Goal: Task Accomplishment & Management: Complete application form

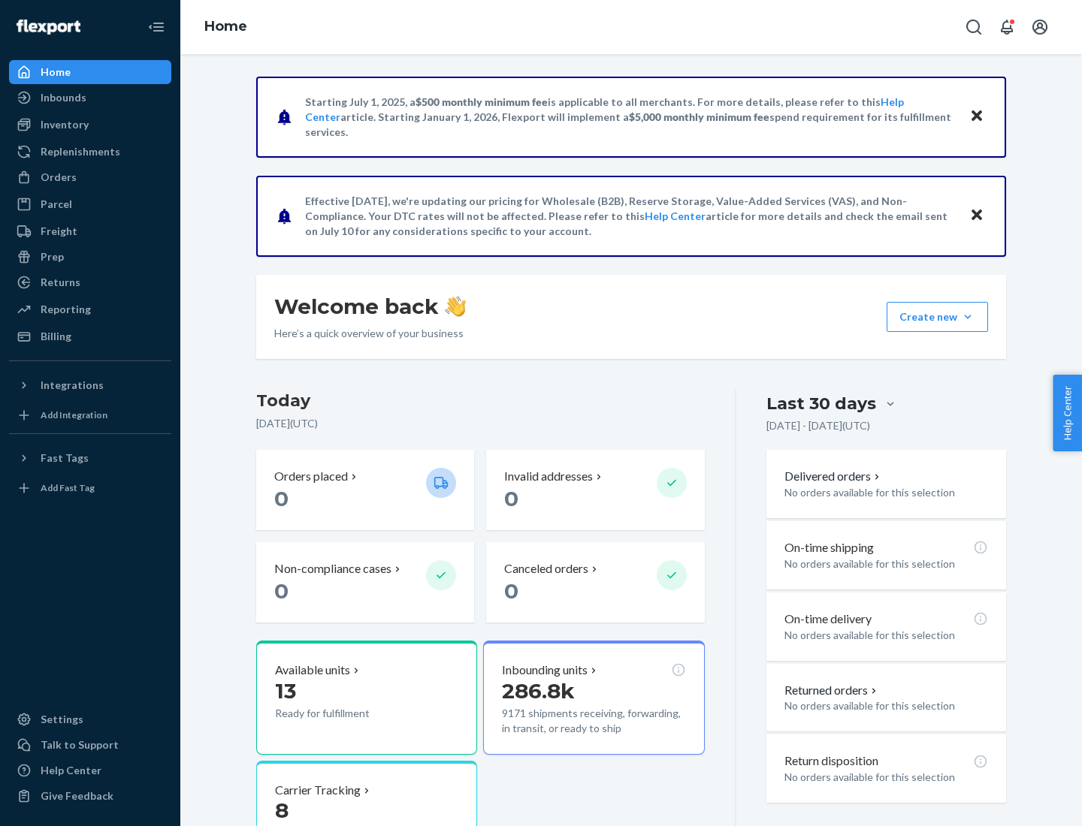
click at [967, 317] on button "Create new Create new inbound Create new order Create new product" at bounding box center [936, 317] width 101 height 30
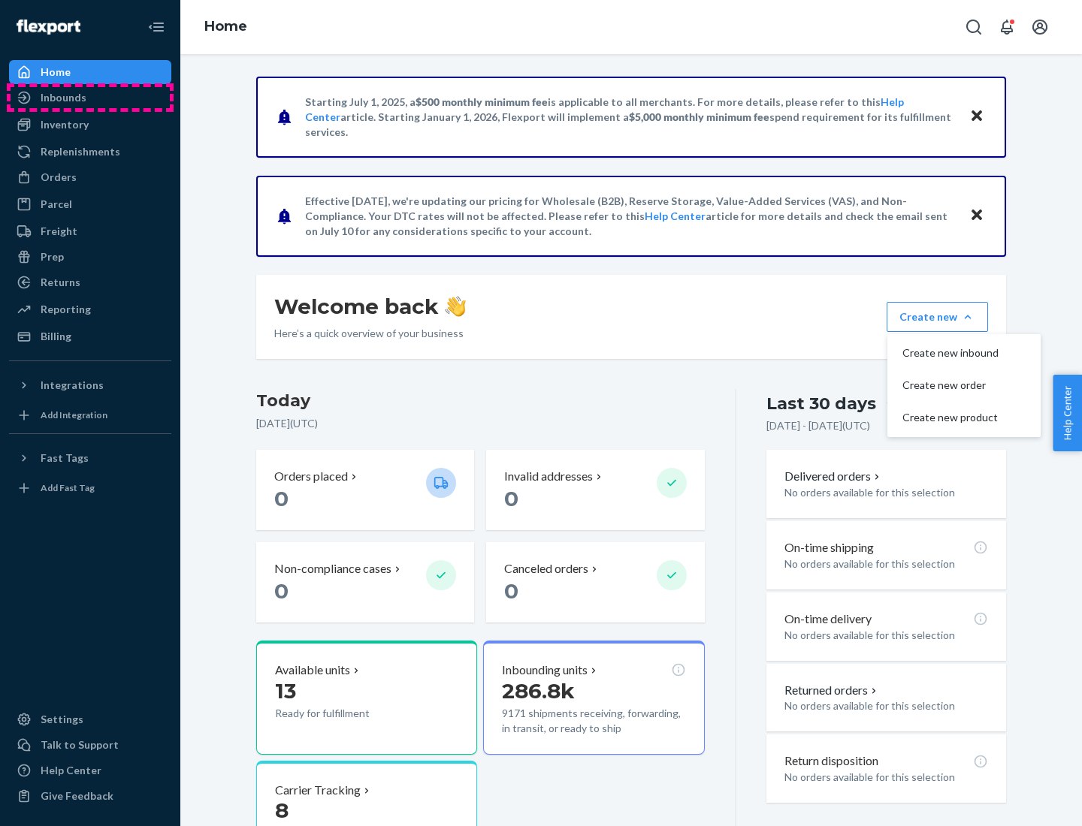
click at [90, 98] on div "Inbounds" at bounding box center [90, 97] width 159 height 21
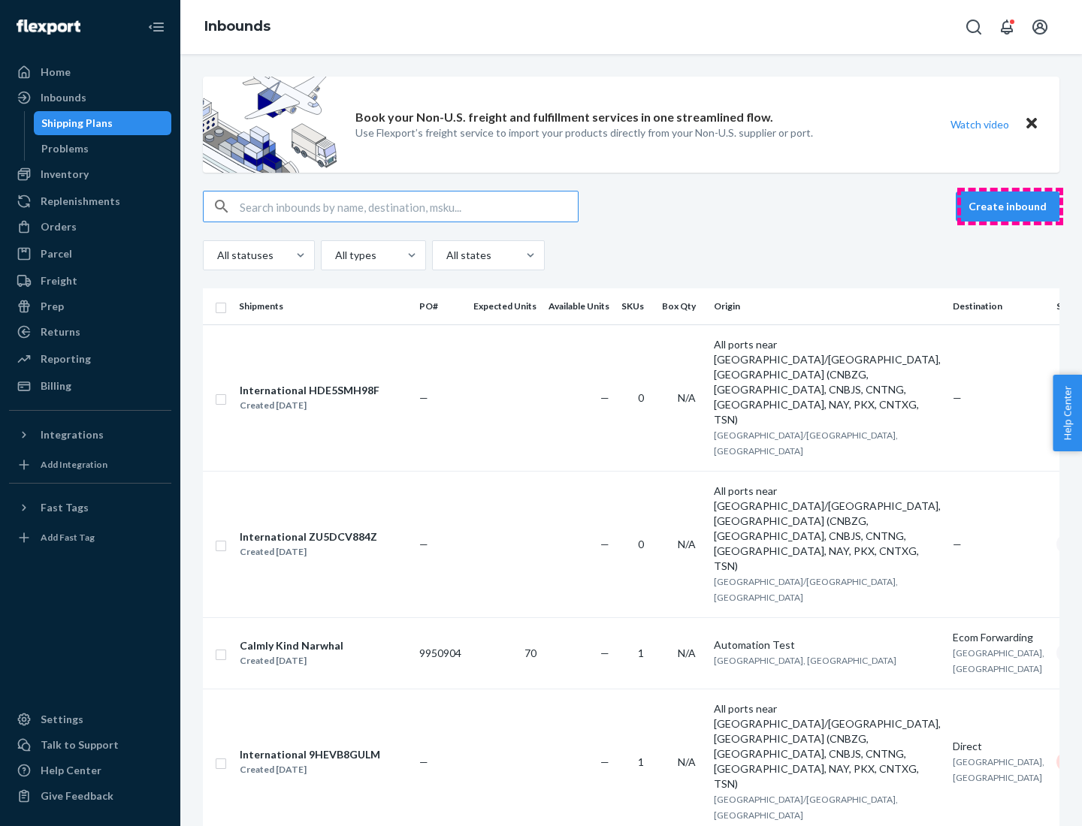
click at [1009, 207] on button "Create inbound" at bounding box center [1007, 207] width 104 height 30
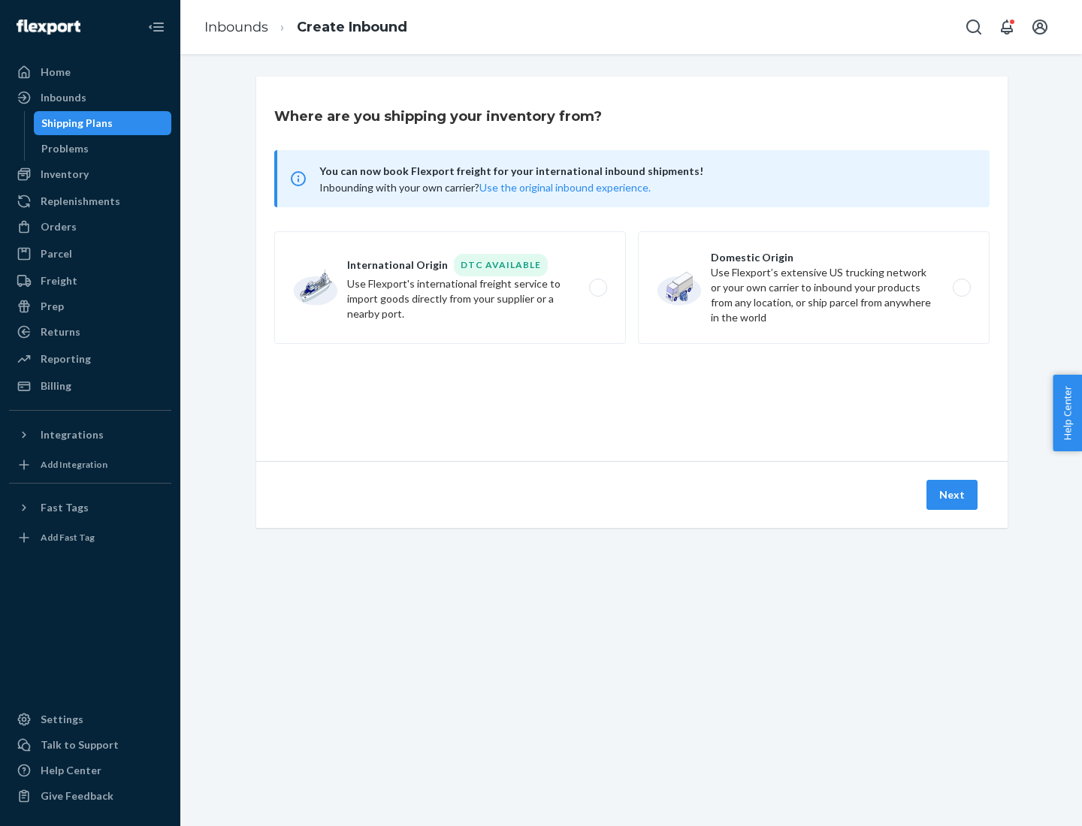
click at [813, 288] on label "Domestic Origin Use Flexport’s extensive US trucking network or your own carrie…" at bounding box center [814, 287] width 352 height 113
click at [961, 288] on input "Domestic Origin Use Flexport’s extensive US trucking network or your own carrie…" at bounding box center [966, 288] width 10 height 10
radio input "true"
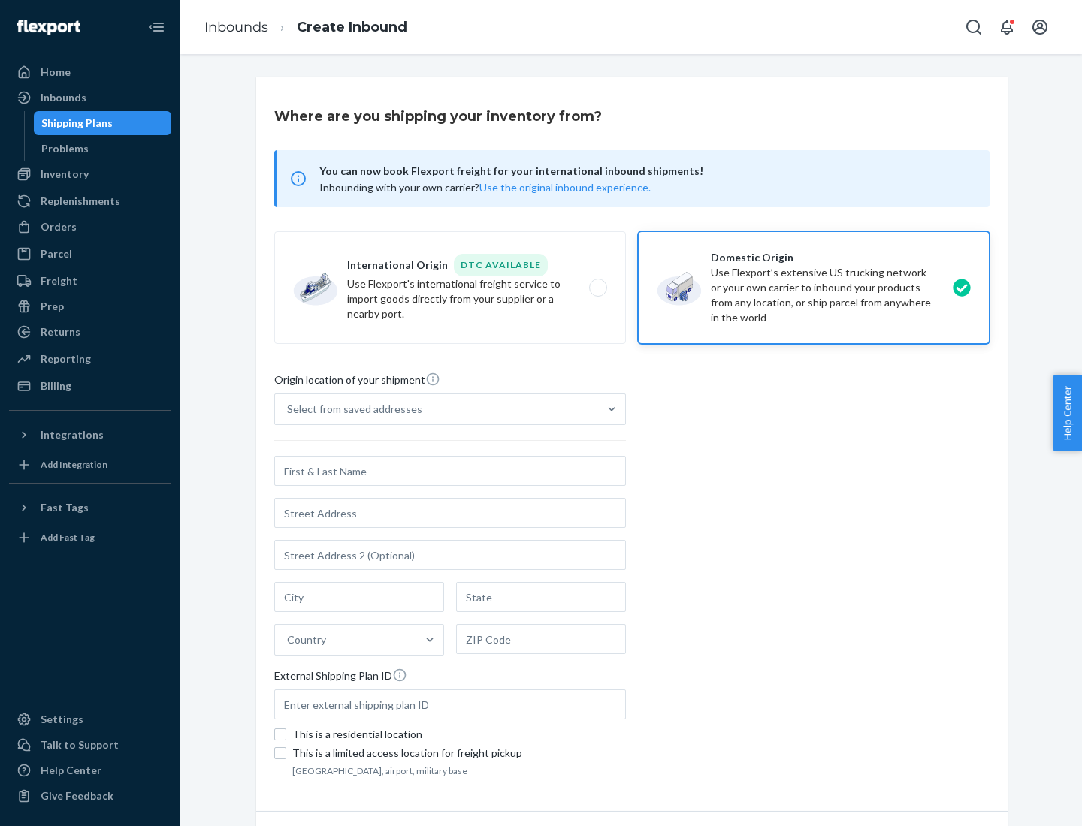
click at [351, 409] on div "Select from saved addresses" at bounding box center [354, 409] width 135 height 15
click at [288, 409] on input "Select from saved addresses" at bounding box center [288, 409] width 2 height 15
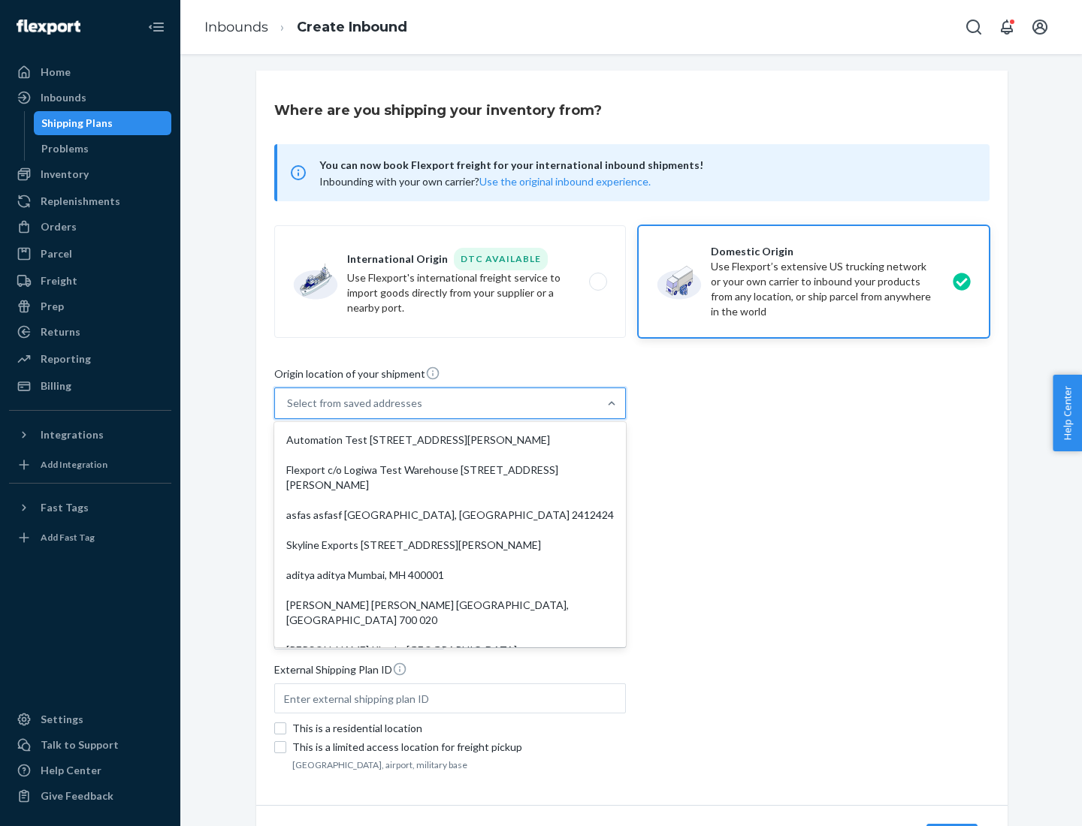
click at [450, 440] on div "Automation Test [STREET_ADDRESS][PERSON_NAME]" at bounding box center [450, 440] width 346 height 30
click at [288, 411] on input "option Automation Test [STREET_ADDRESS][PERSON_NAME]. 9 results available. Use …" at bounding box center [288, 403] width 2 height 15
type input "Automation Test"
type input "9th Floor"
type input "[GEOGRAPHIC_DATA]"
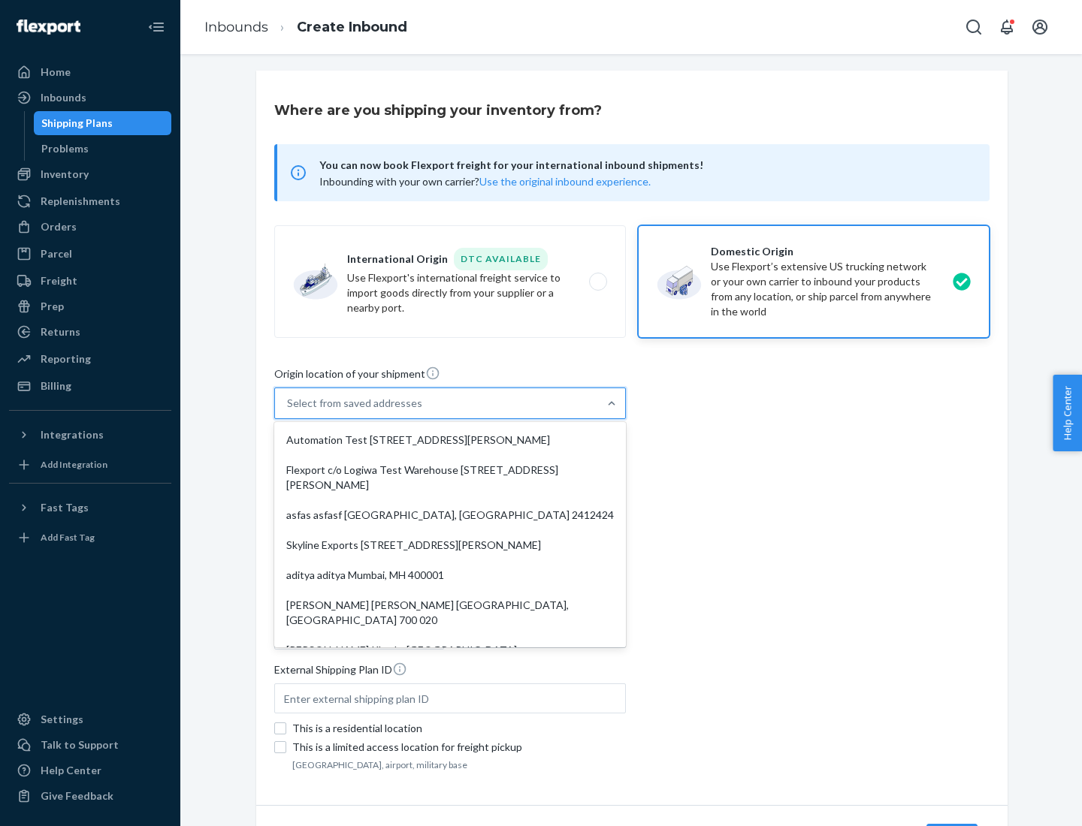
type input "CA"
type input "94104"
type input "[STREET_ADDRESS][PERSON_NAME]"
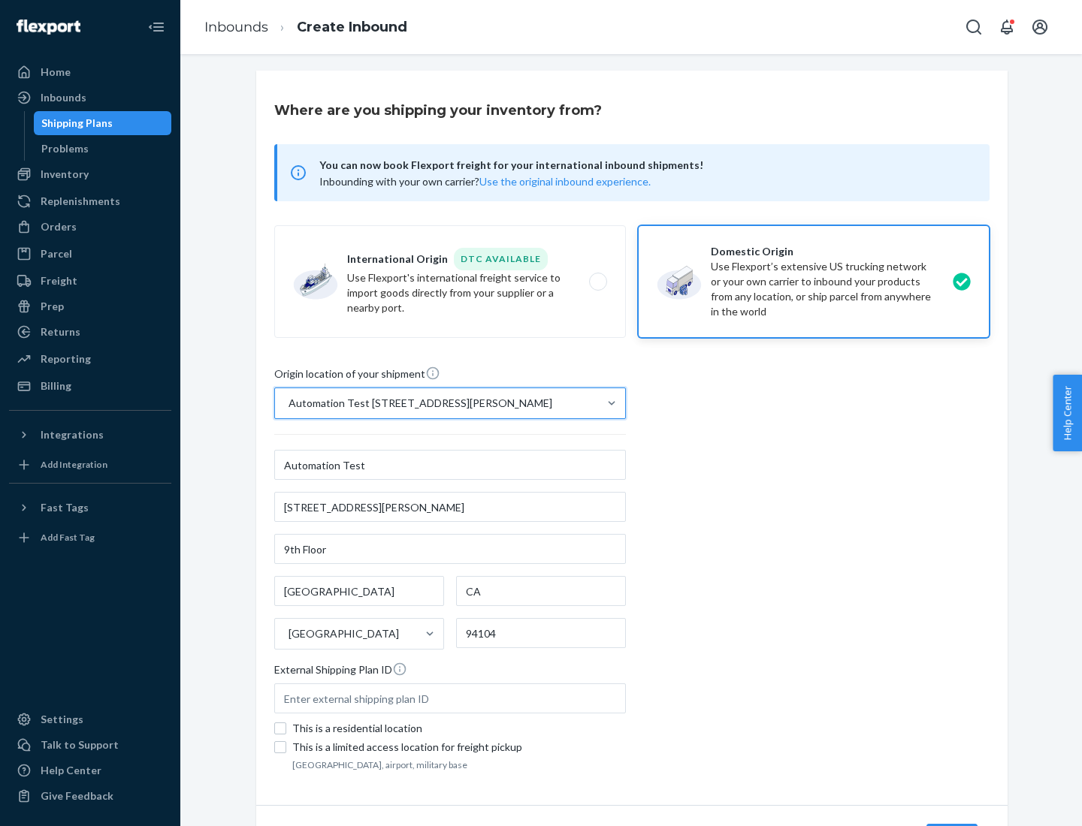
scroll to position [88, 0]
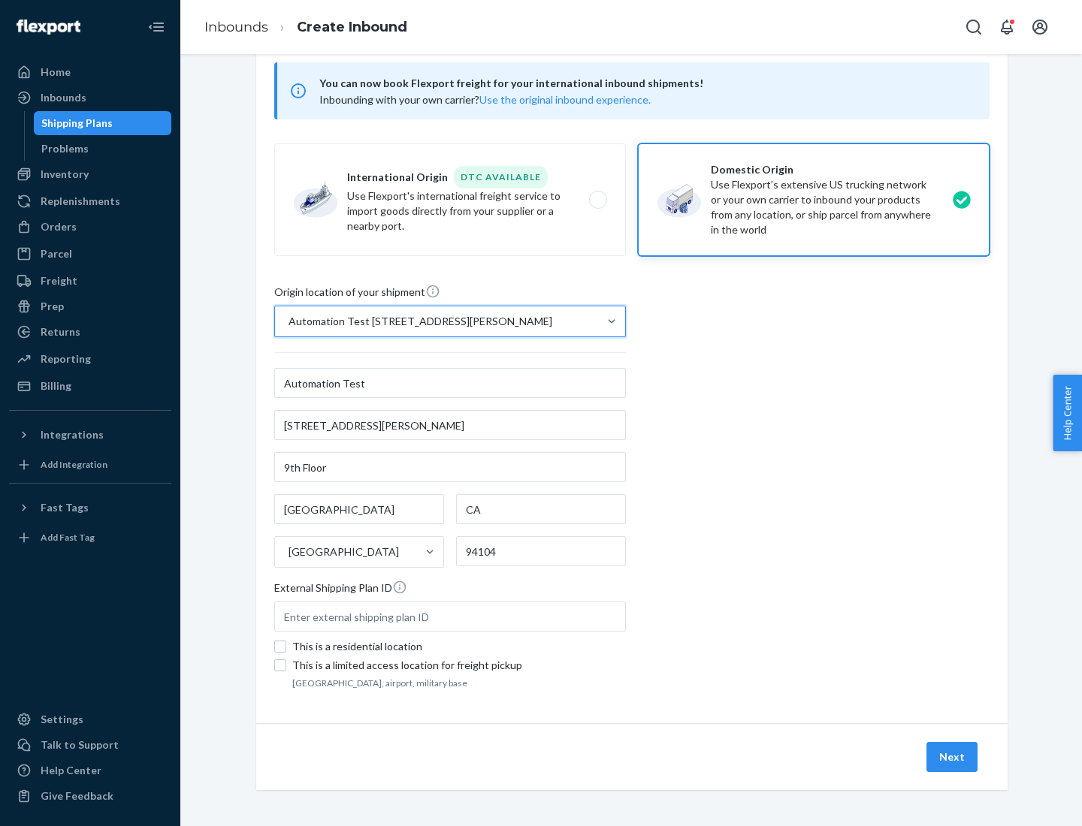
click at [952, 757] on button "Next" at bounding box center [951, 757] width 51 height 30
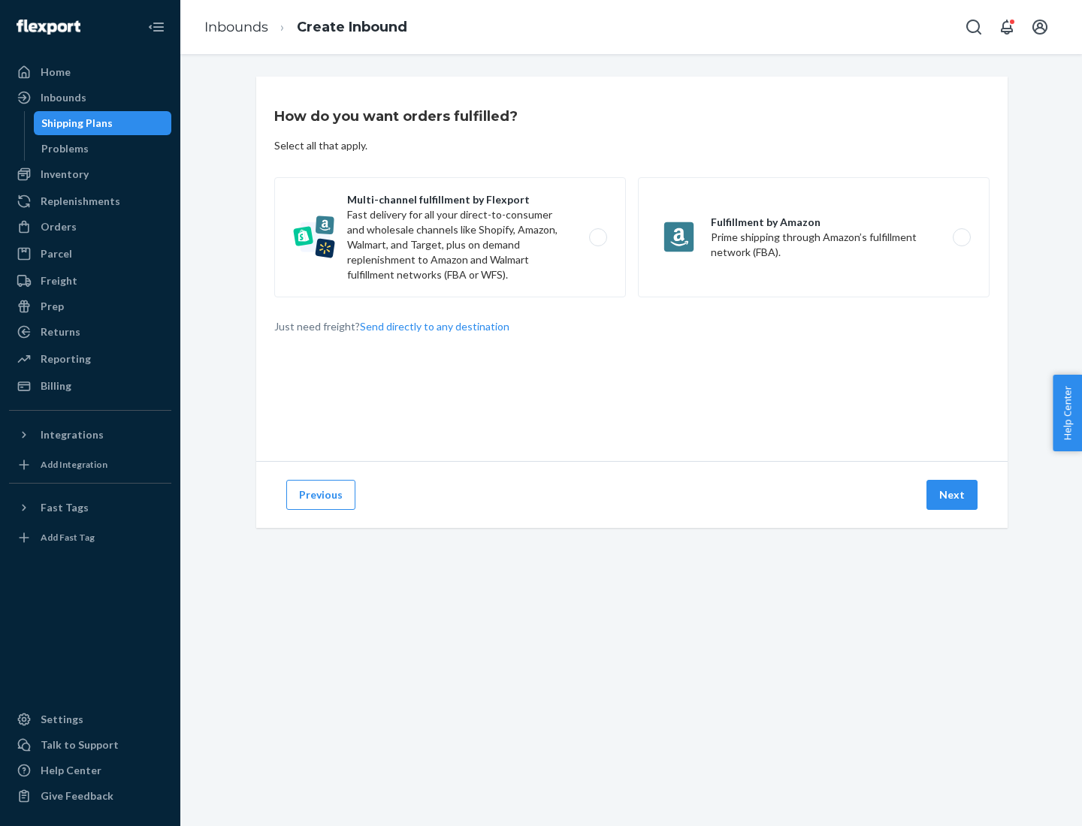
click at [450, 237] on label "Multi-channel fulfillment by Flexport Fast delivery for all your direct-to-cons…" at bounding box center [450, 237] width 352 height 120
click at [597, 237] on input "Multi-channel fulfillment by Flexport Fast delivery for all your direct-to-cons…" at bounding box center [602, 238] width 10 height 10
radio input "true"
click at [952, 495] on button "Next" at bounding box center [951, 495] width 51 height 30
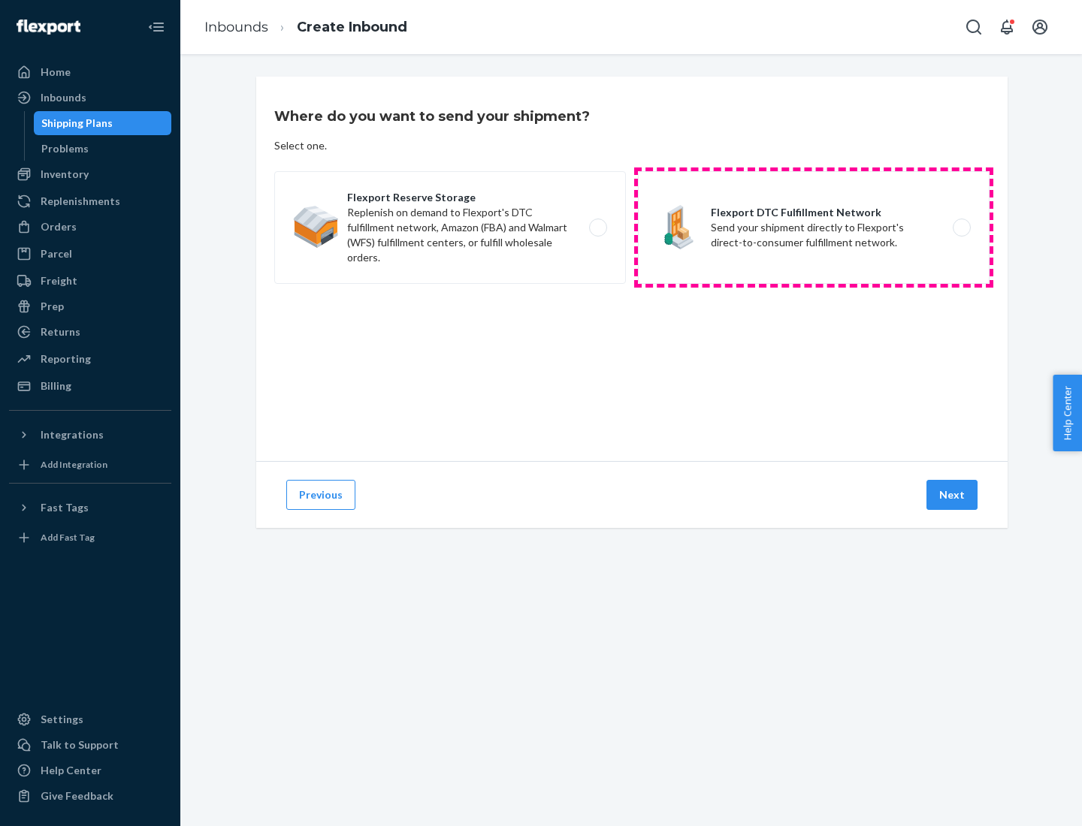
click at [813, 228] on label "Flexport DTC Fulfillment Network Send your shipment directly to Flexport's dire…" at bounding box center [814, 227] width 352 height 113
click at [961, 228] on input "Flexport DTC Fulfillment Network Send your shipment directly to Flexport's dire…" at bounding box center [966, 228] width 10 height 10
radio input "true"
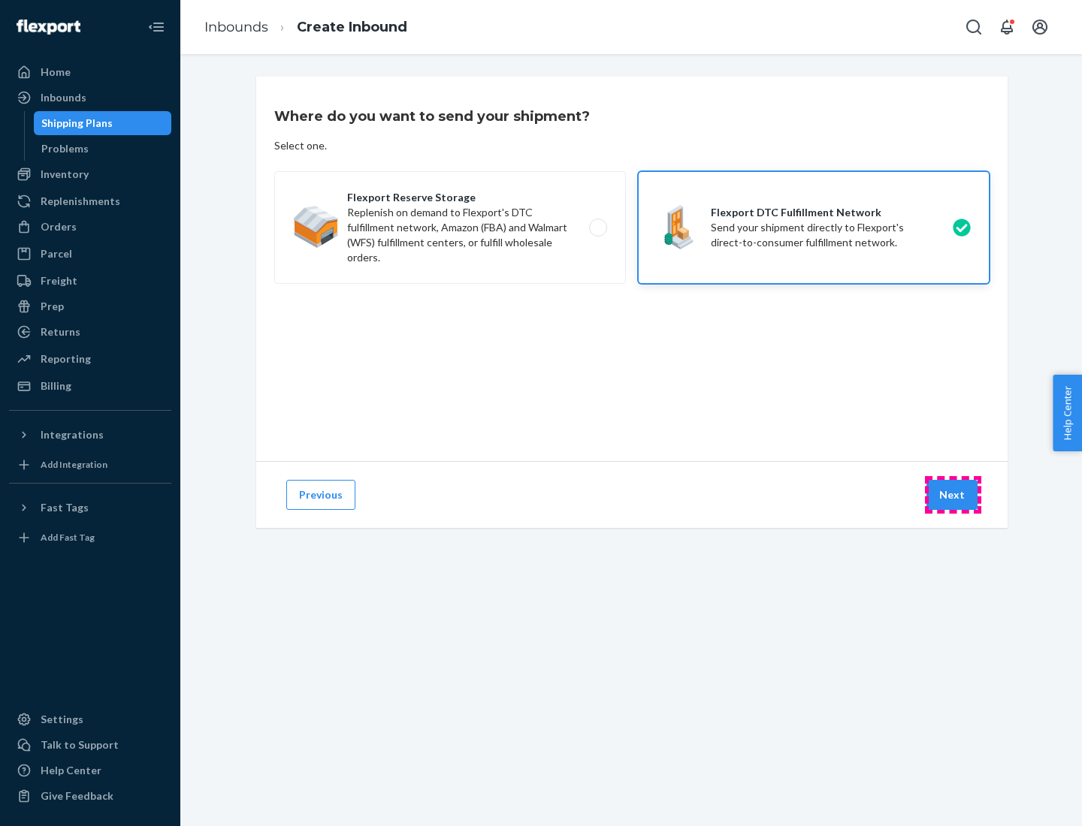
click at [952, 495] on button "Next" at bounding box center [951, 495] width 51 height 30
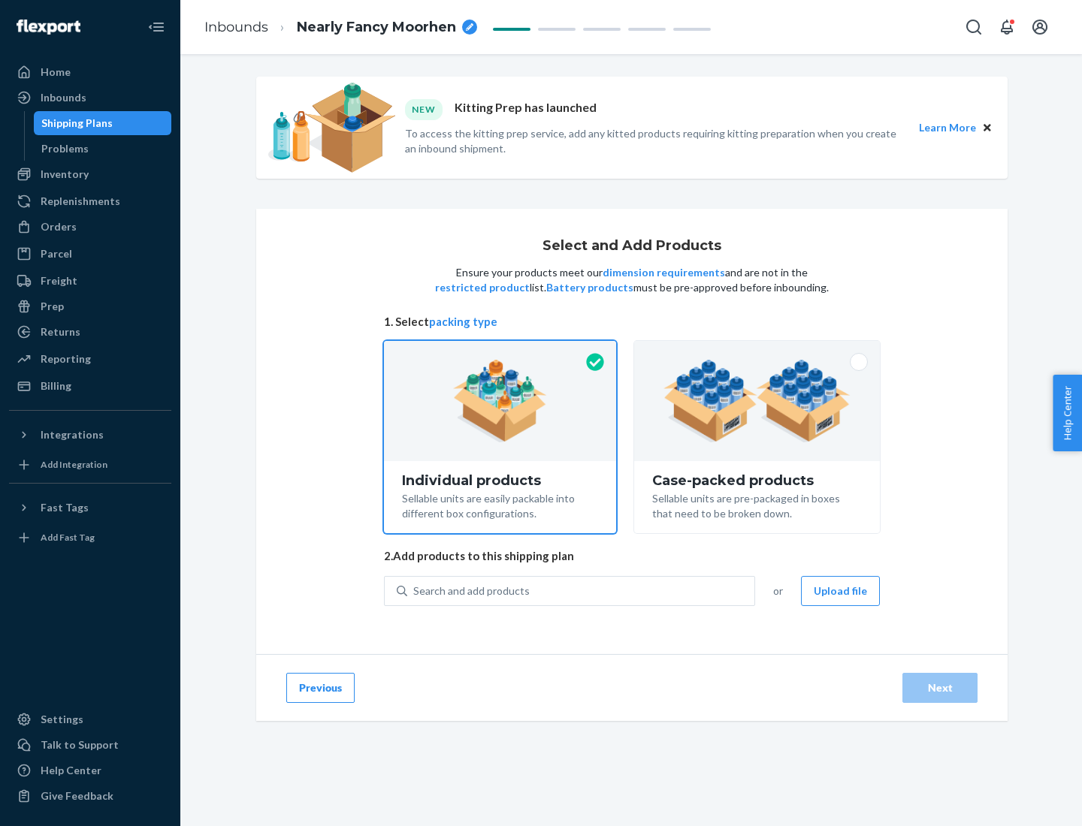
click at [757, 401] on img at bounding box center [756, 401] width 187 height 83
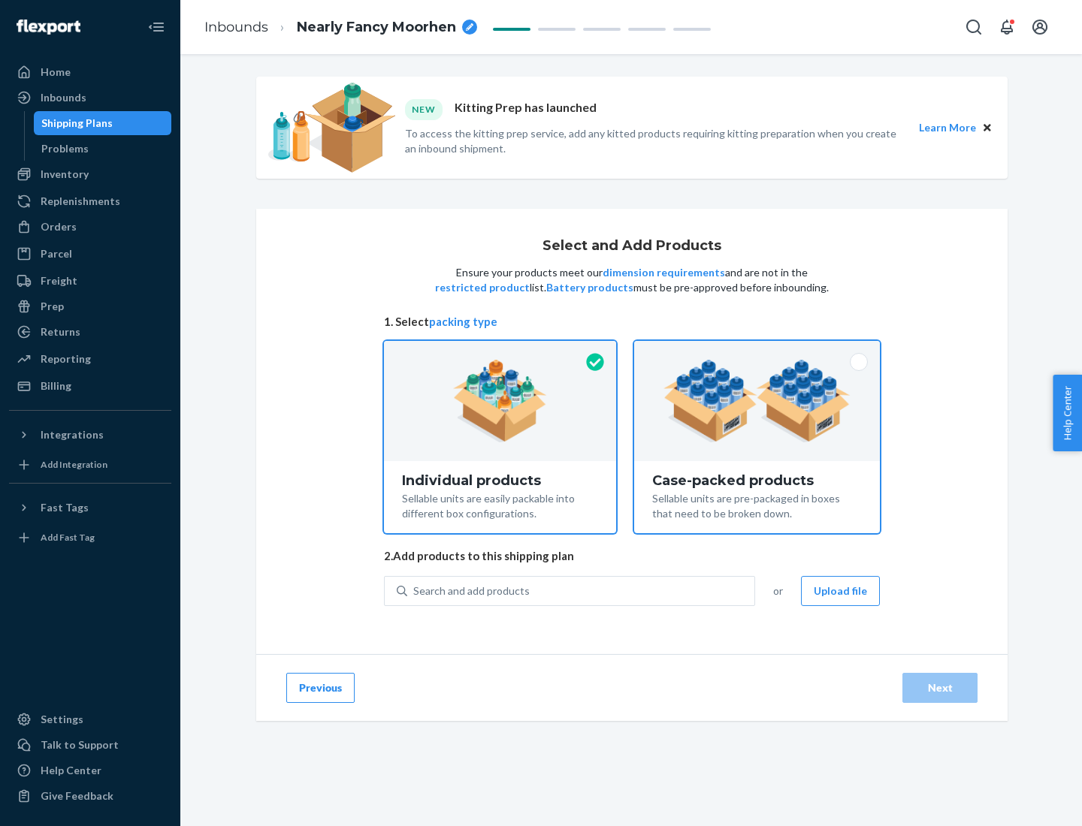
click at [757, 351] on input "Case-packed products Sellable units are pre-packaged in boxes that need to be b…" at bounding box center [757, 346] width 10 height 10
radio input "true"
radio input "false"
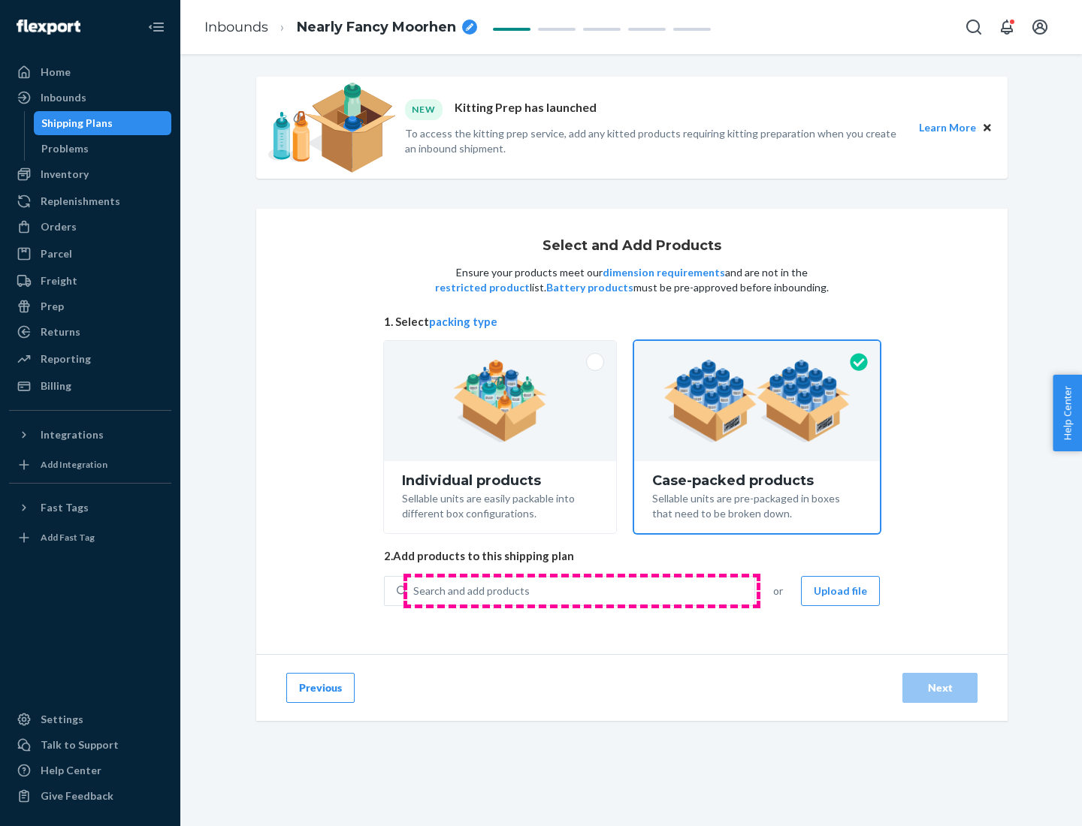
click at [581, 590] on div "Search and add products" at bounding box center [580, 591] width 347 height 27
click at [415, 590] on input "Search and add products" at bounding box center [414, 591] width 2 height 15
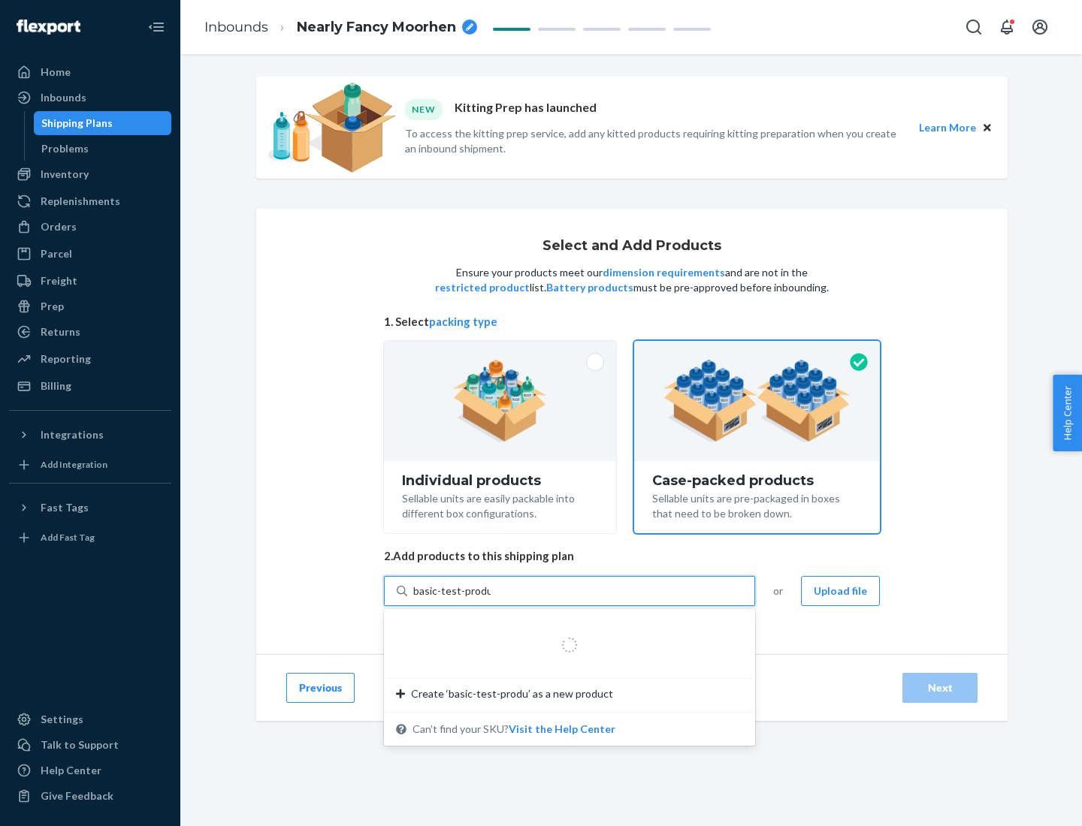
type input "basic-test-product-1"
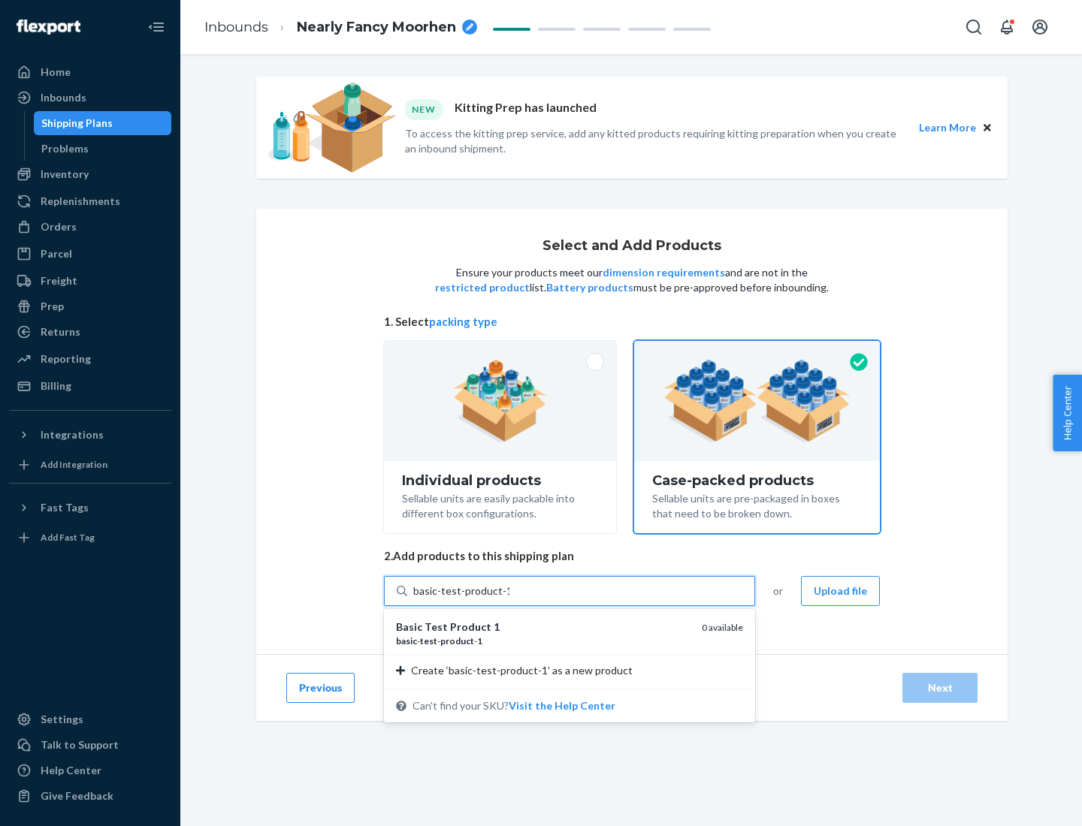
click at [543, 641] on div "basic - test - product - 1" at bounding box center [543, 641] width 294 height 13
click at [509, 599] on input "basic-test-product-1" at bounding box center [461, 591] width 96 height 15
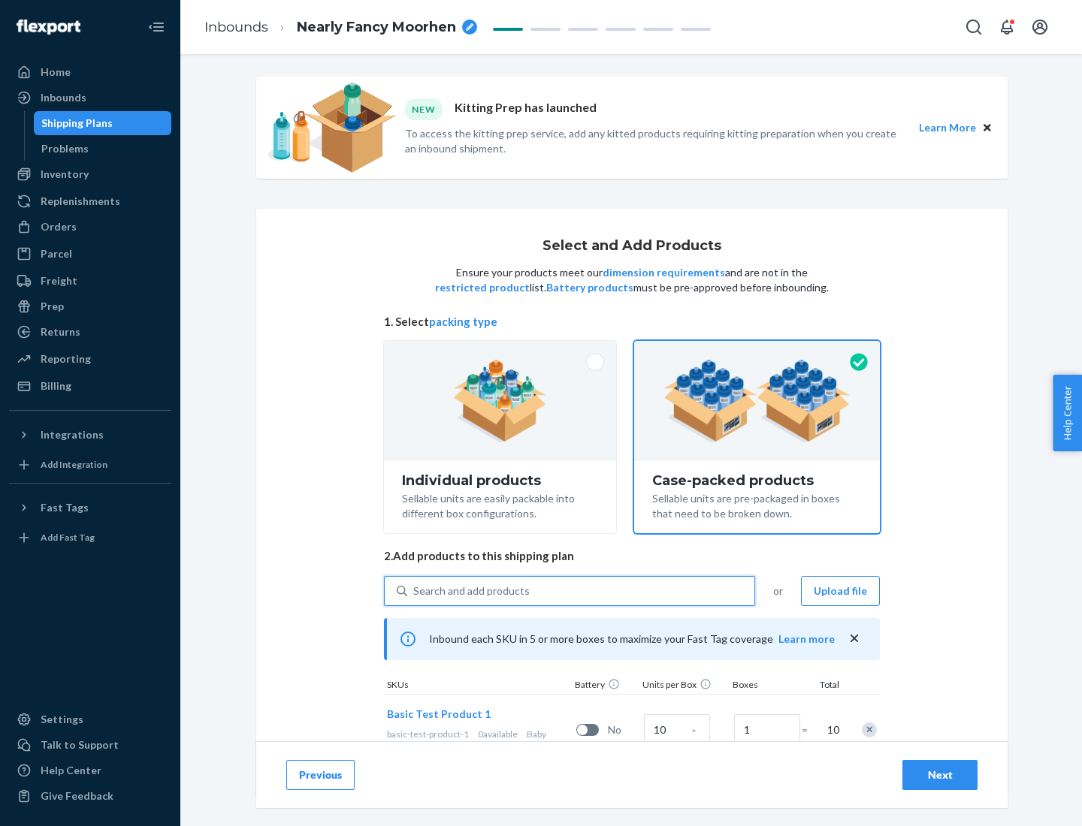
scroll to position [54, 0]
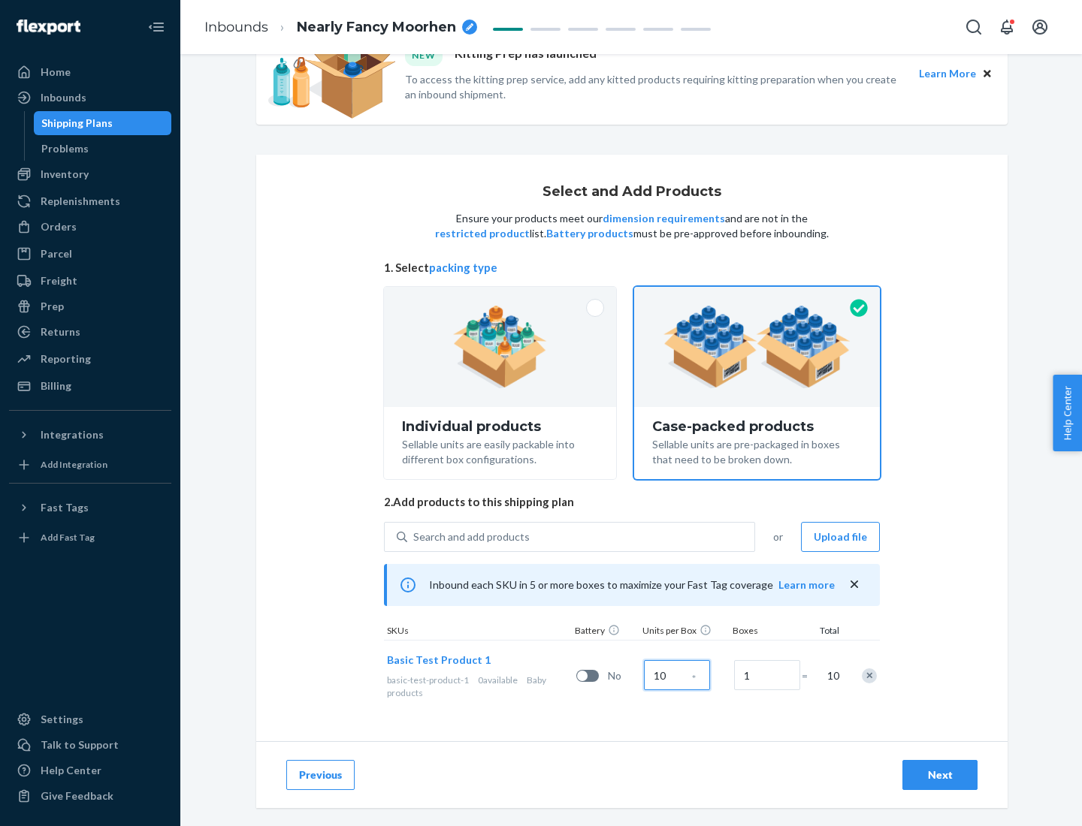
type input "10"
type input "7"
click at [940, 775] on div "Next" at bounding box center [940, 775] width 50 height 15
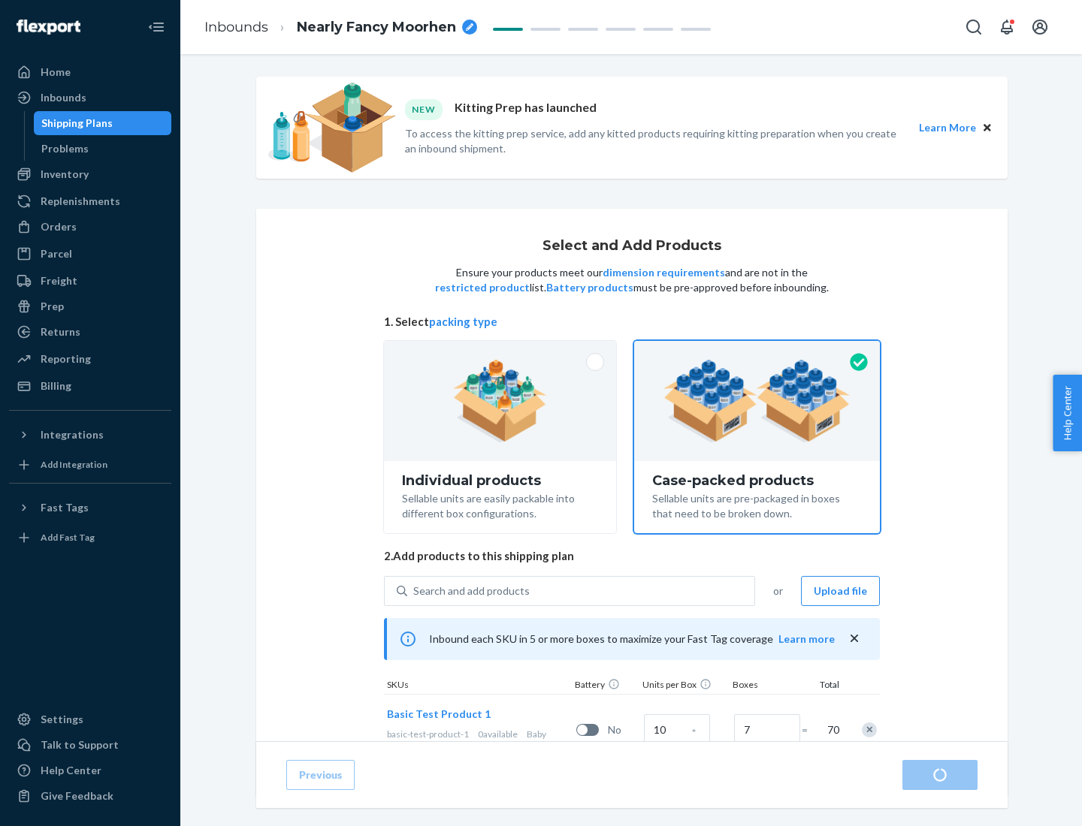
radio input "true"
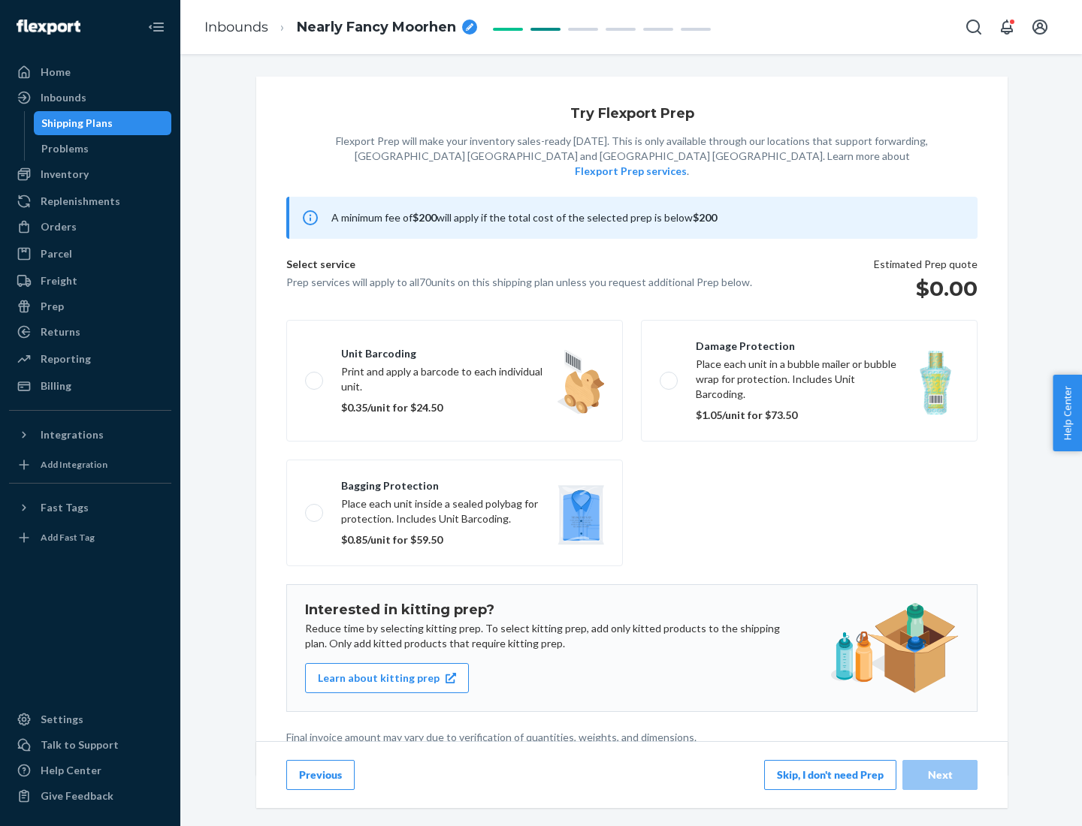
scroll to position [4, 0]
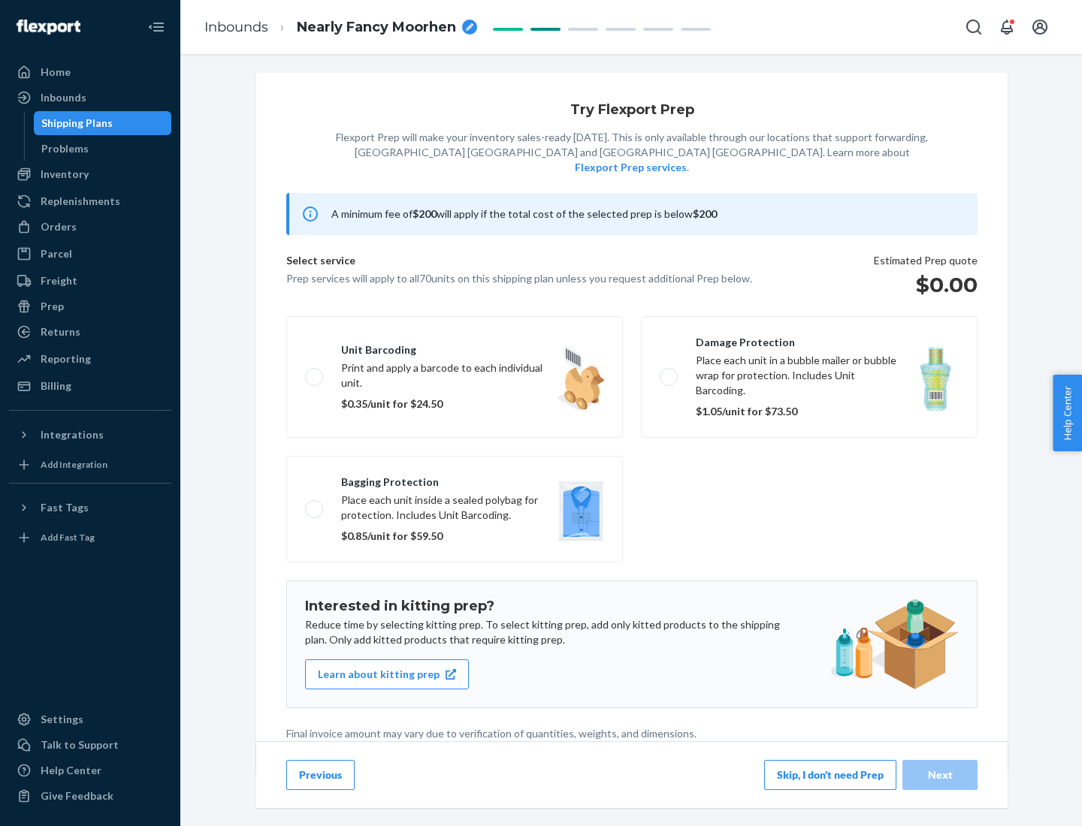
click at [454, 478] on label "Bagging protection Place each unit inside a sealed polybag for protection. Incl…" at bounding box center [454, 509] width 336 height 107
click at [315, 504] on input "Bagging protection Place each unit inside a sealed polybag for protection. Incl…" at bounding box center [310, 509] width 10 height 10
checkbox input "true"
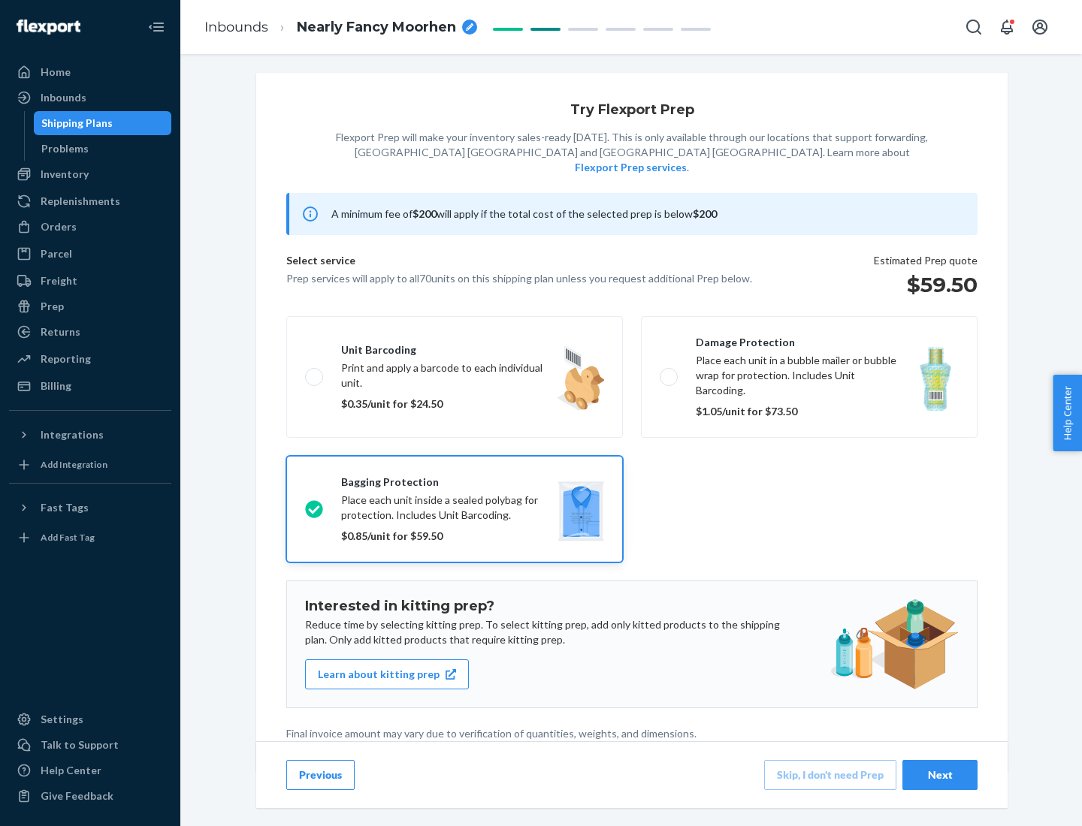
click at [940, 774] on div "Next" at bounding box center [940, 775] width 50 height 15
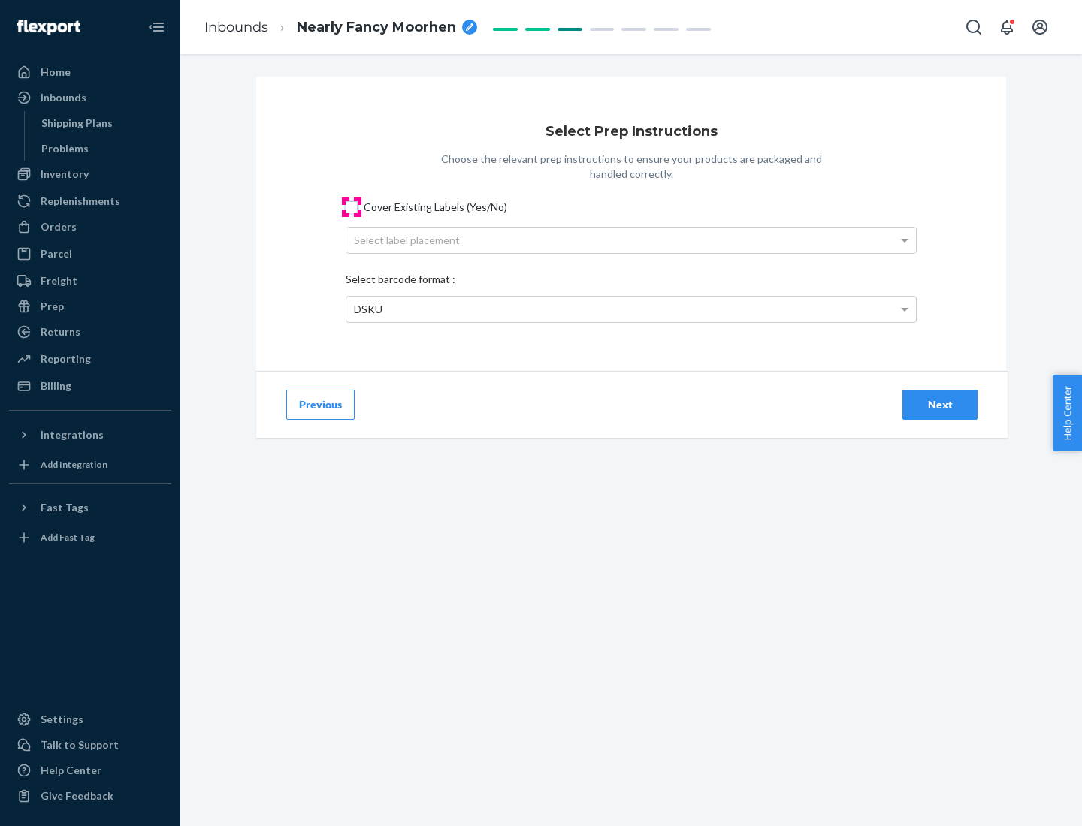
click at [352, 207] on input "Cover Existing Labels (Yes/No)" at bounding box center [352, 207] width 12 height 12
checkbox input "true"
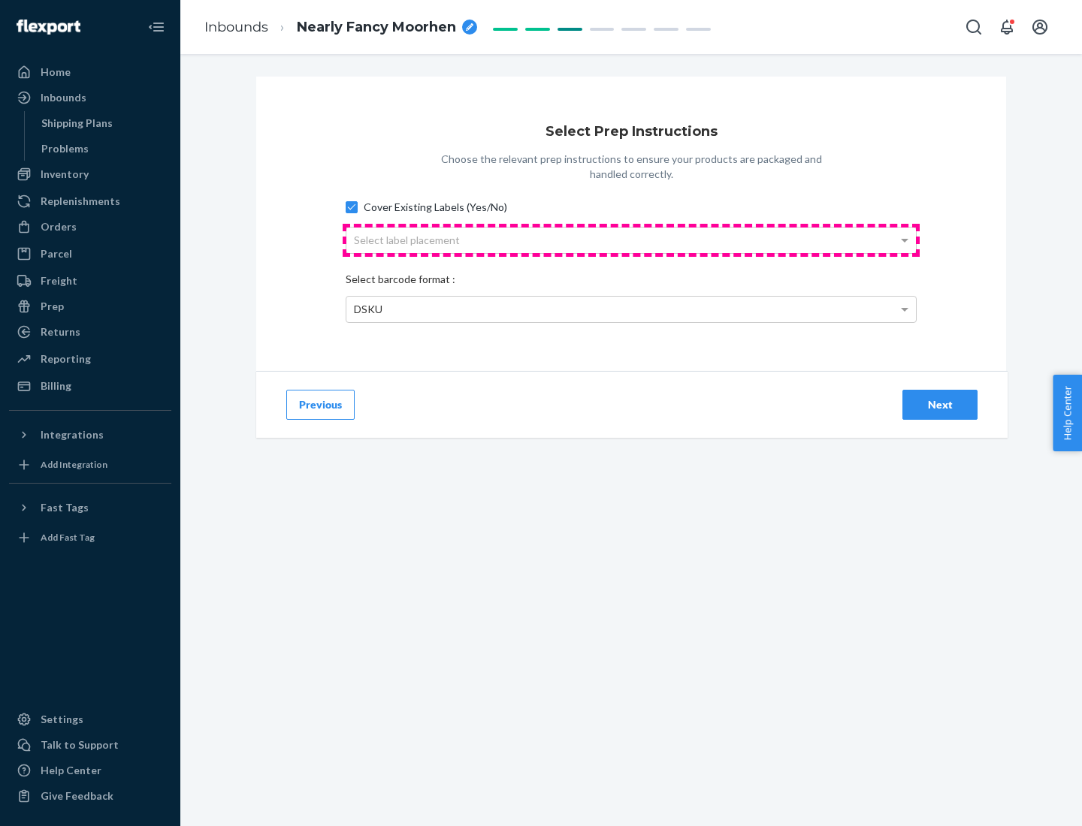
click at [631, 240] on div "Select label placement" at bounding box center [630, 241] width 569 height 26
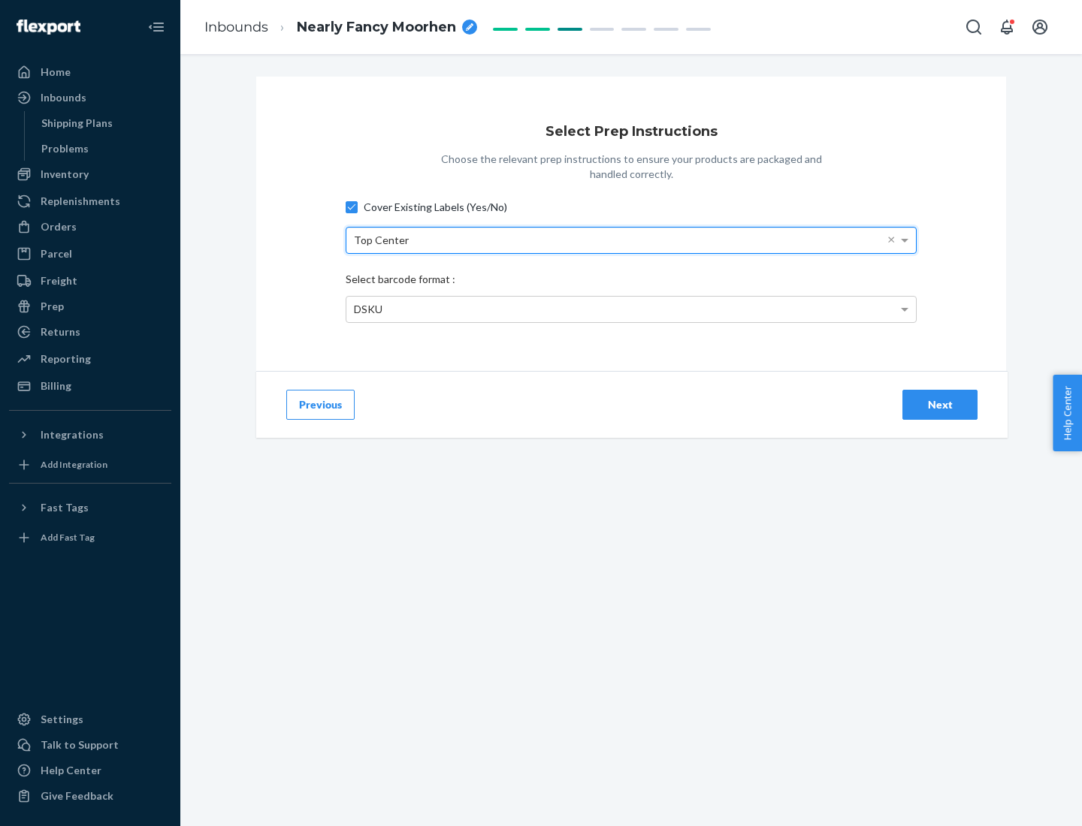
click at [631, 309] on div "DSKU" at bounding box center [630, 310] width 569 height 26
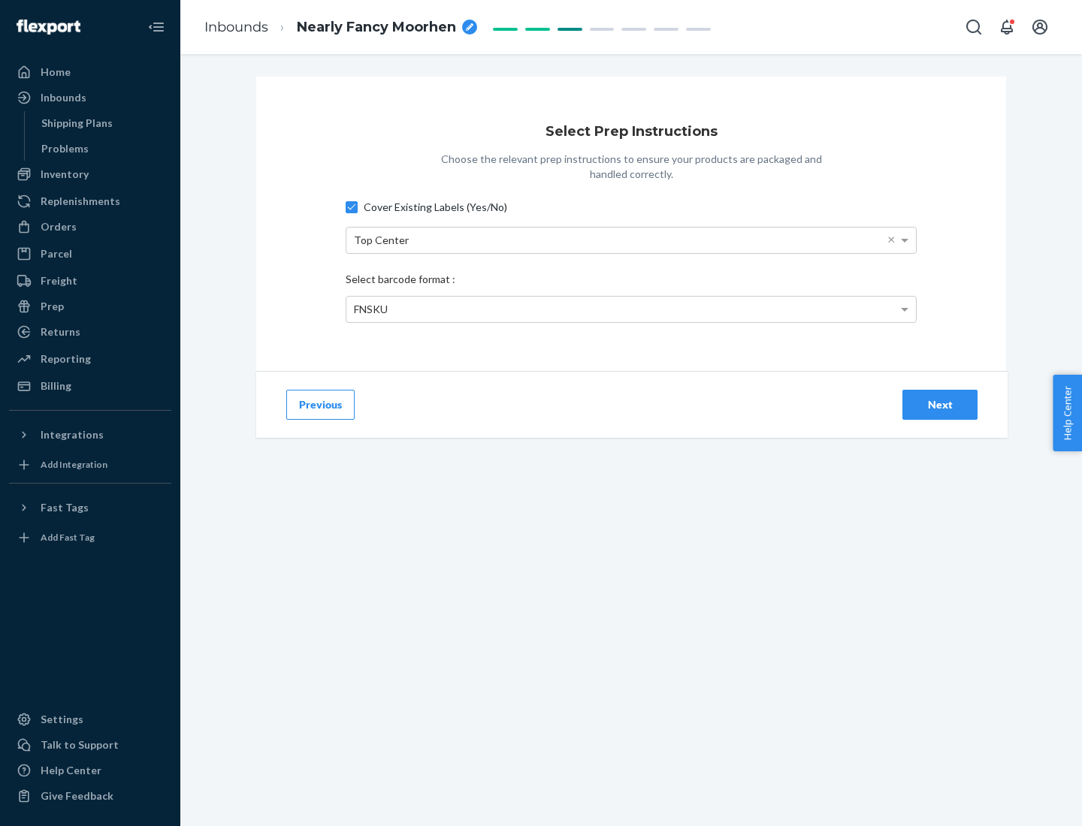
click at [940, 404] on div "Next" at bounding box center [940, 404] width 50 height 15
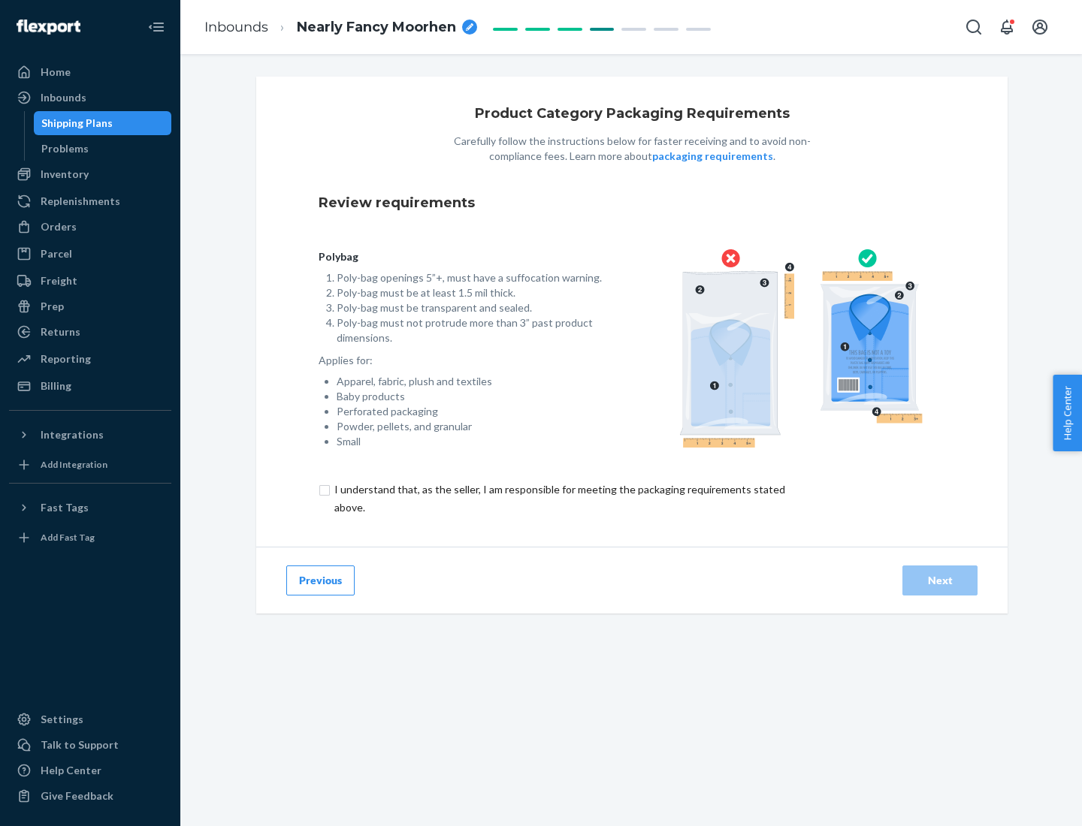
click at [558, 498] on input "checkbox" at bounding box center [567, 499] width 499 height 36
checkbox input "true"
click at [940, 580] on div "Next" at bounding box center [940, 580] width 50 height 15
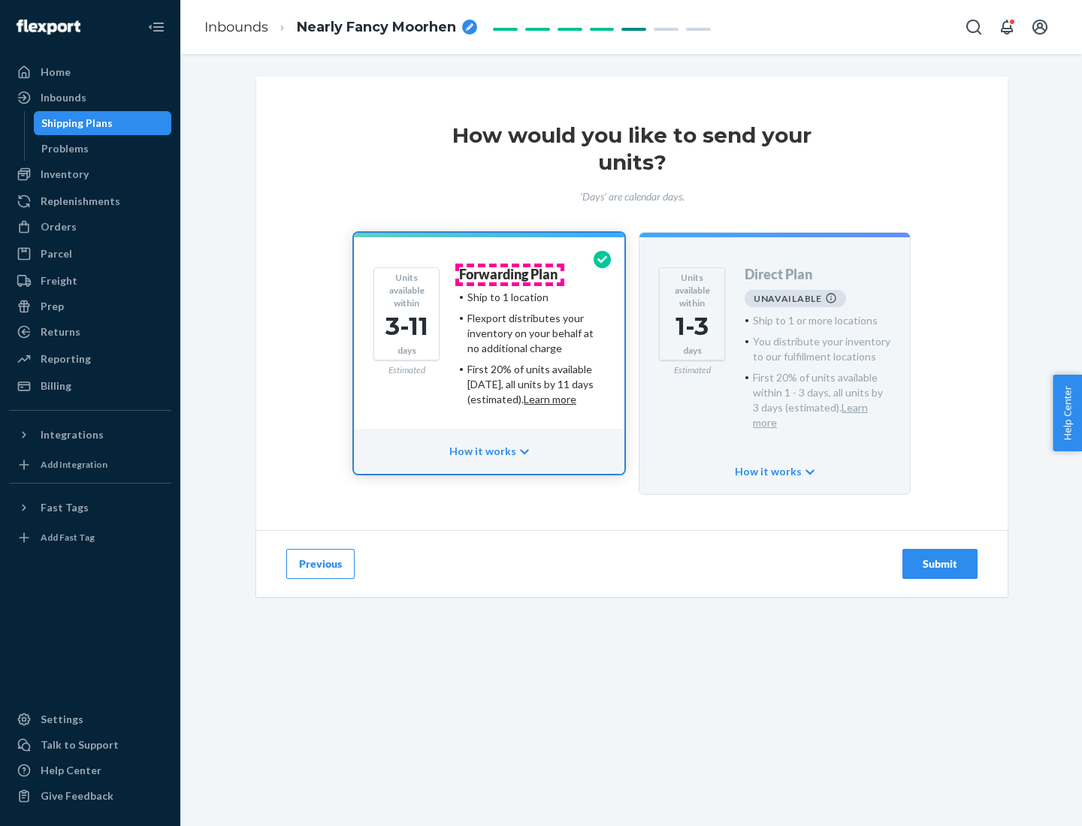
click at [509, 274] on h4 "Forwarding Plan" at bounding box center [508, 274] width 98 height 15
click at [940, 557] on div "Submit" at bounding box center [940, 564] width 50 height 15
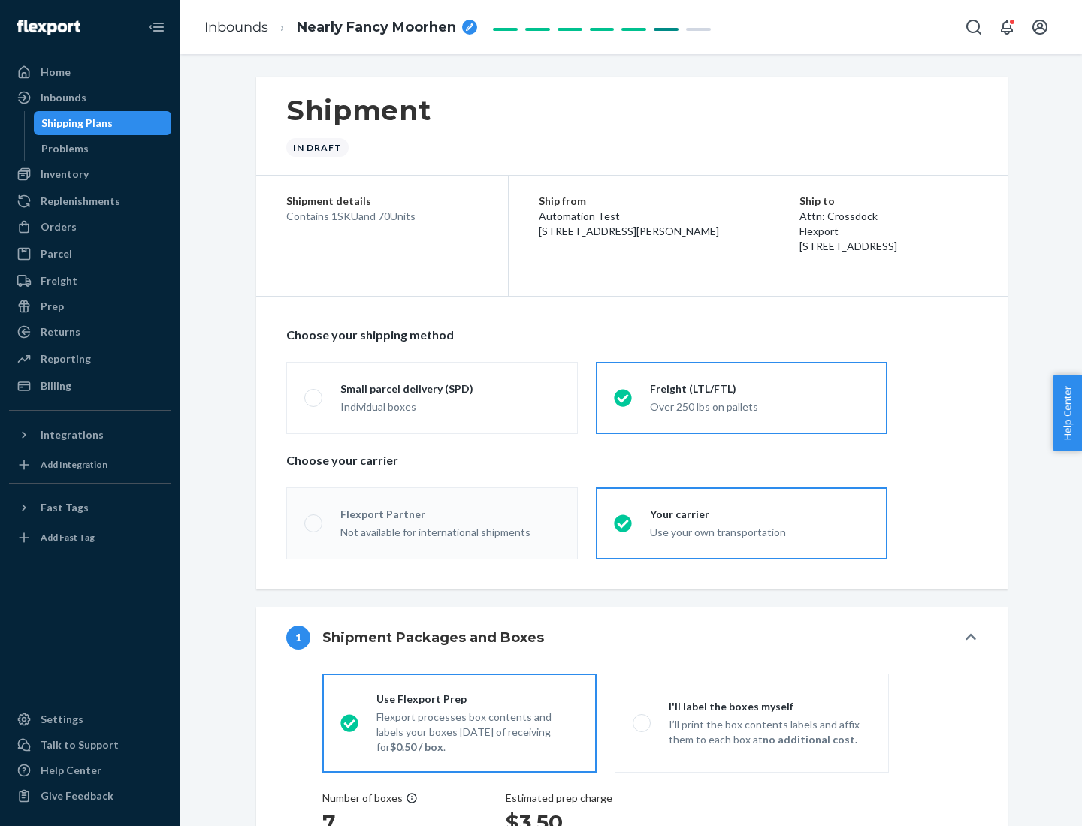
radio input "true"
radio input "false"
radio input "true"
radio input "false"
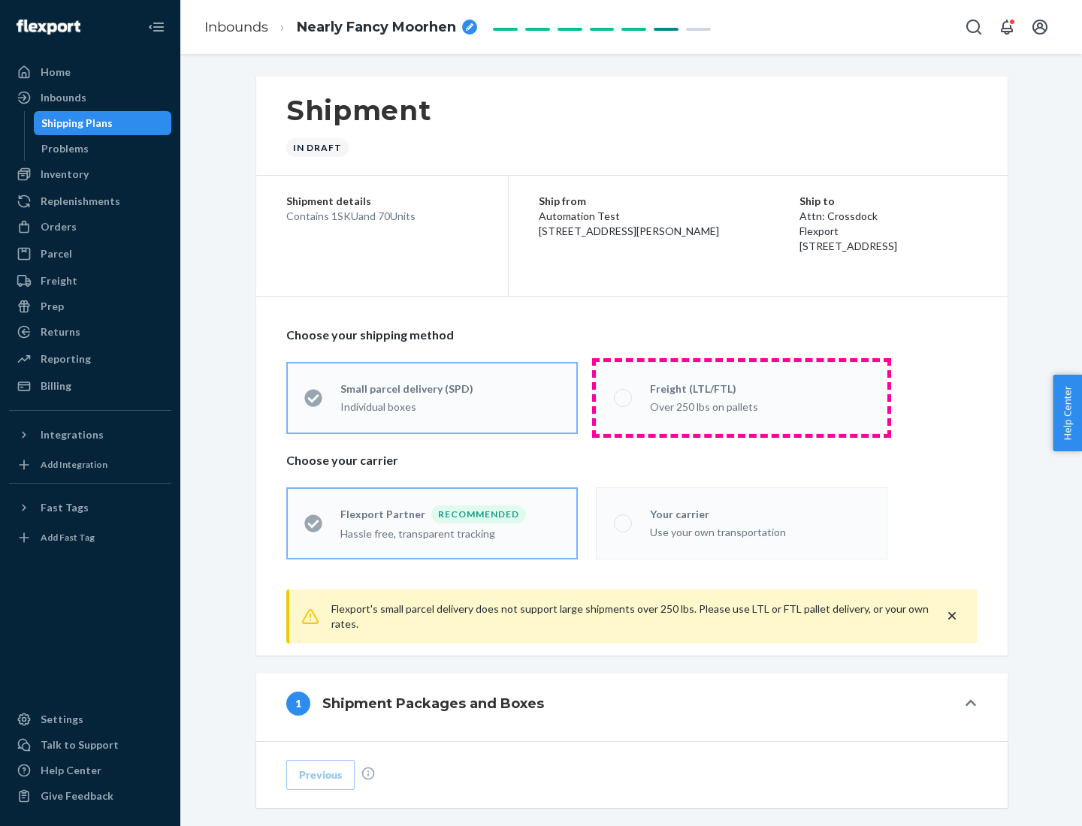
click at [741, 397] on div "Over 250 lbs on pallets" at bounding box center [759, 406] width 219 height 18
click at [623, 397] on input "Freight (LTL/FTL) Over 250 lbs on pallets" at bounding box center [619, 398] width 10 height 10
radio input "true"
radio input "false"
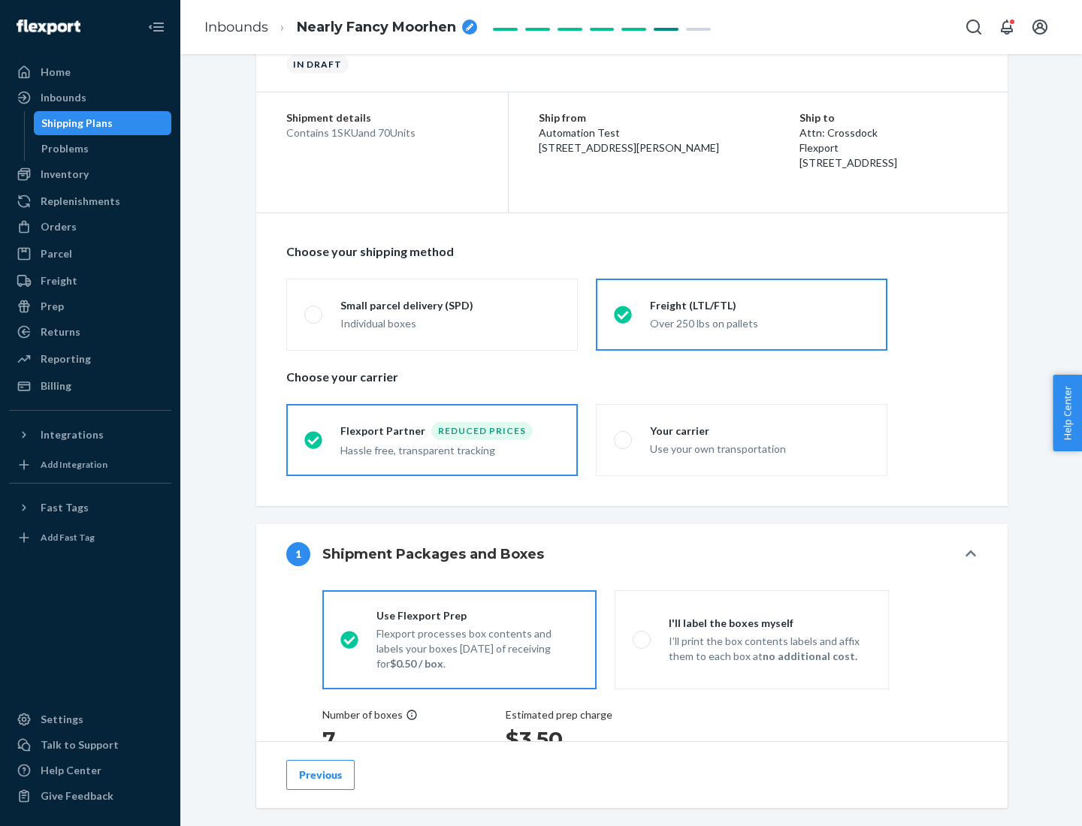
click at [432, 440] on div "Hassle free, transparent tracking" at bounding box center [449, 449] width 219 height 18
click at [314, 439] on input "Flexport Partner Reduced prices Hassle free, transparent tracking" at bounding box center [309, 440] width 10 height 10
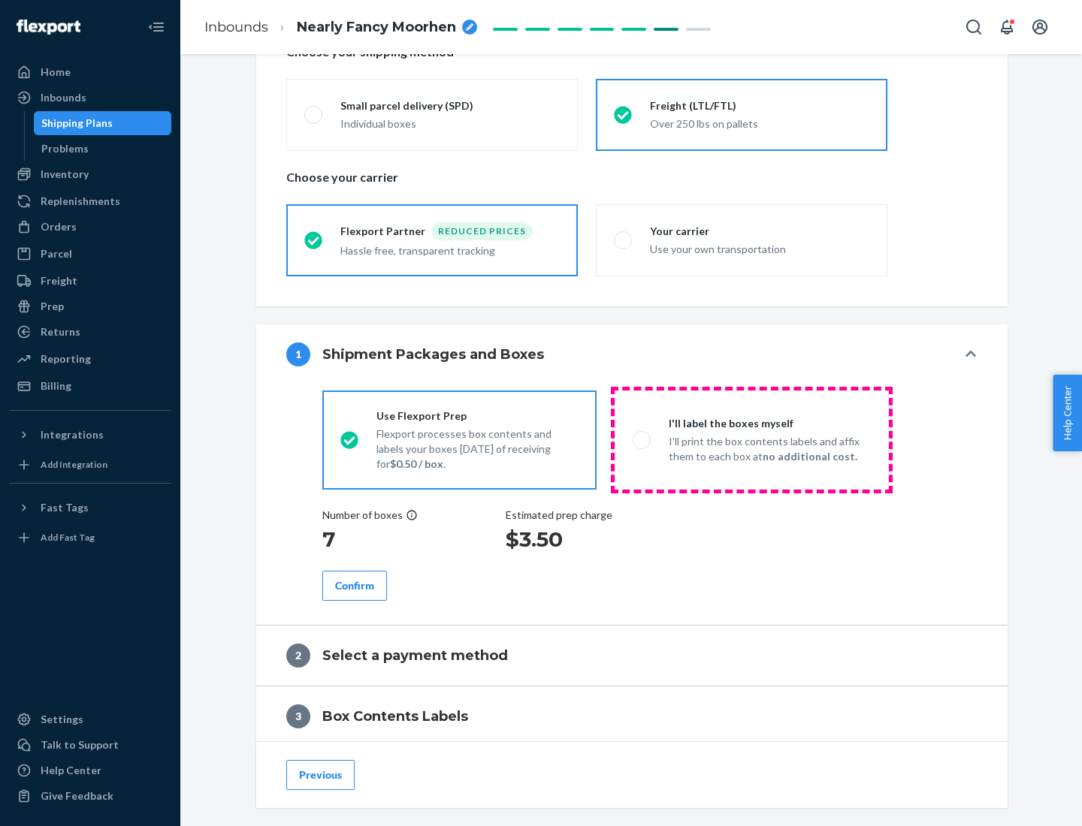
click at [751, 439] on p "I’ll print the box contents labels and affix them to each box at no additional …" at bounding box center [769, 449] width 202 height 30
click at [642, 439] on input "I'll label the boxes myself I’ll print the box contents labels and affix them t…" at bounding box center [637, 440] width 10 height 10
radio input "true"
radio input "false"
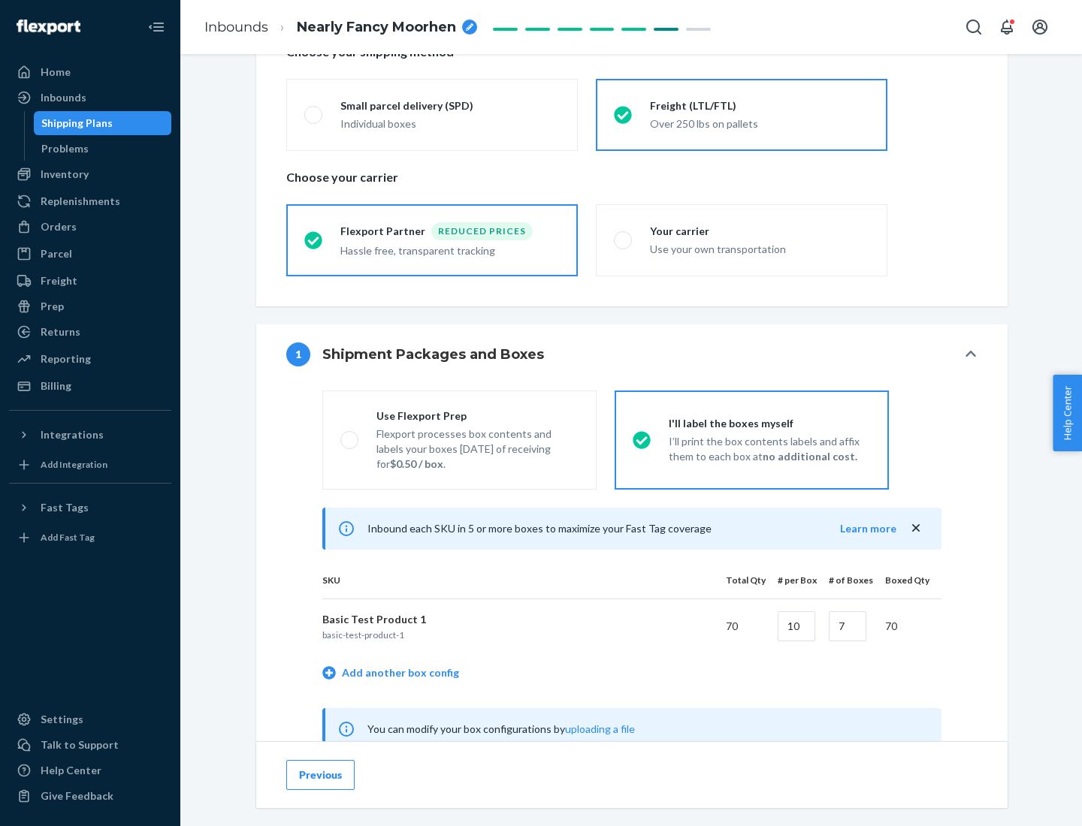
scroll to position [469, 0]
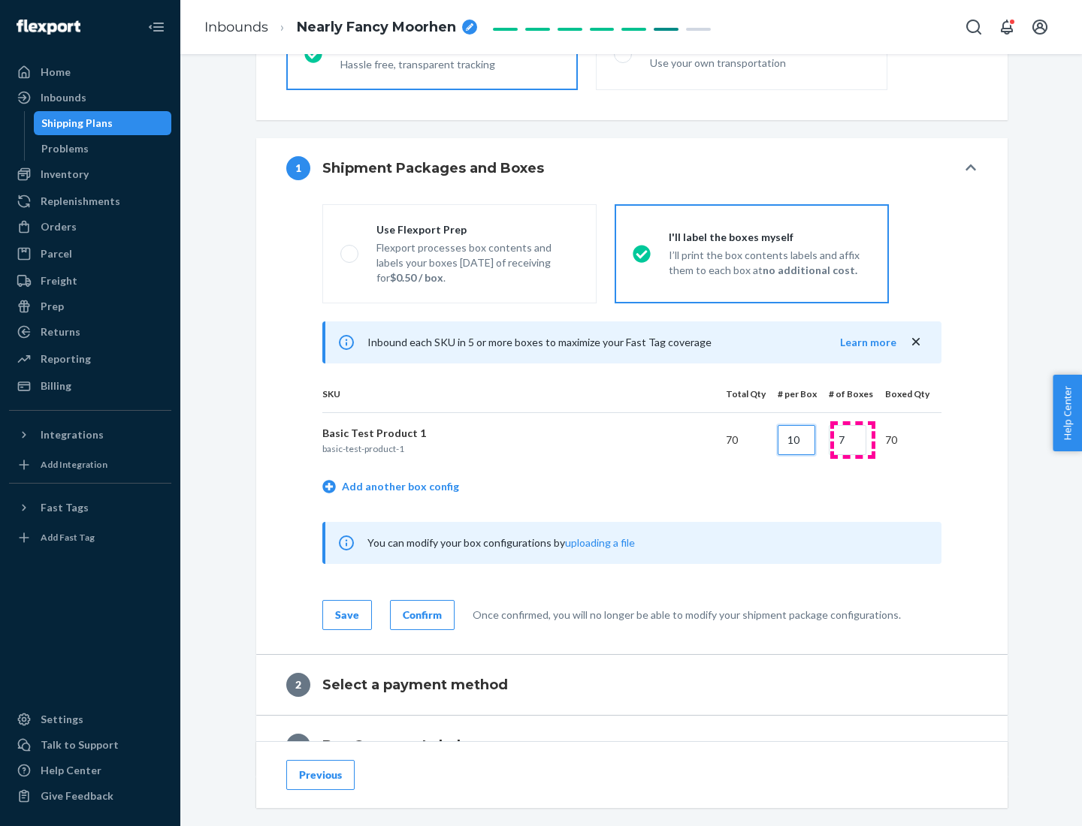
type input "10"
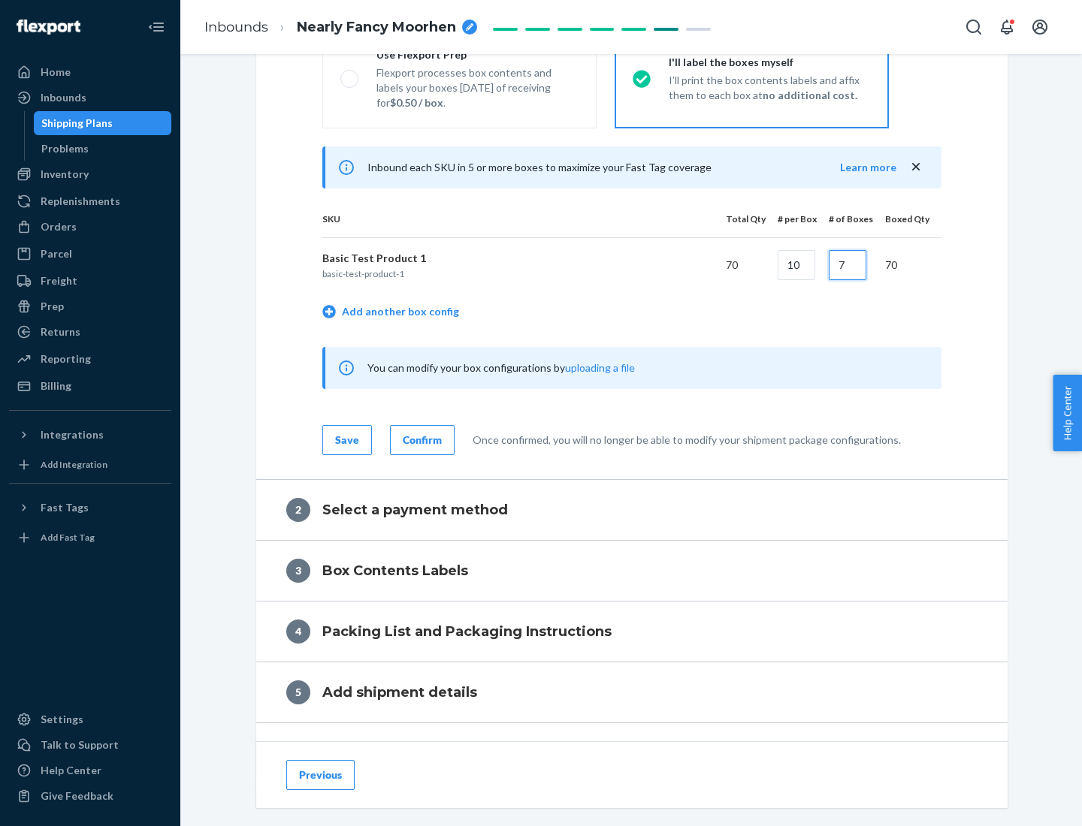
type input "7"
click at [420, 439] on div "Confirm" at bounding box center [422, 440] width 39 height 15
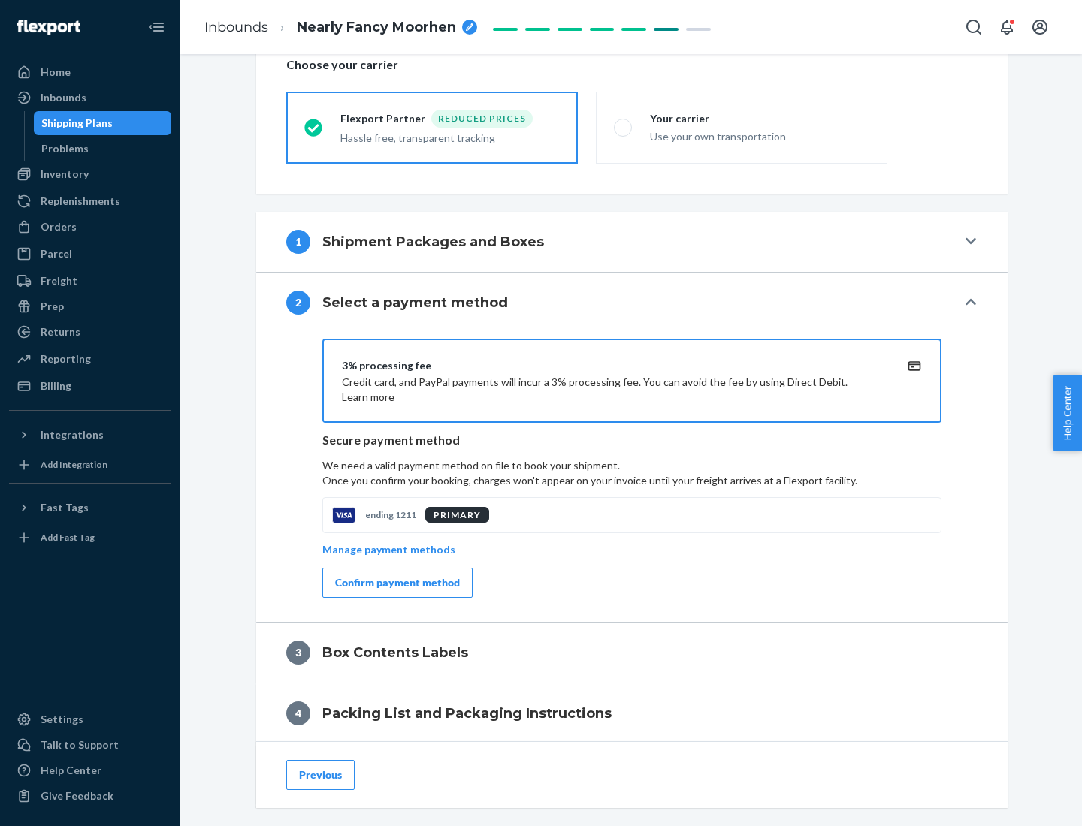
scroll to position [539, 0]
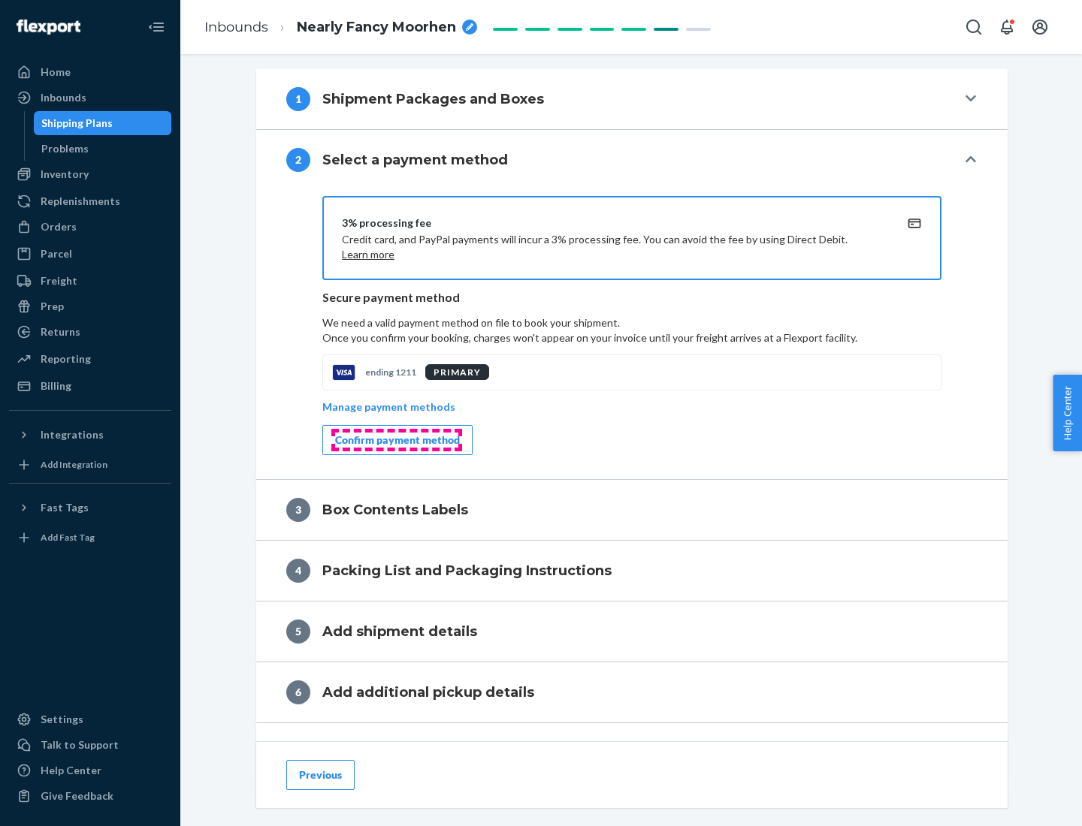
click at [396, 440] on div "Confirm payment method" at bounding box center [397, 440] width 125 height 15
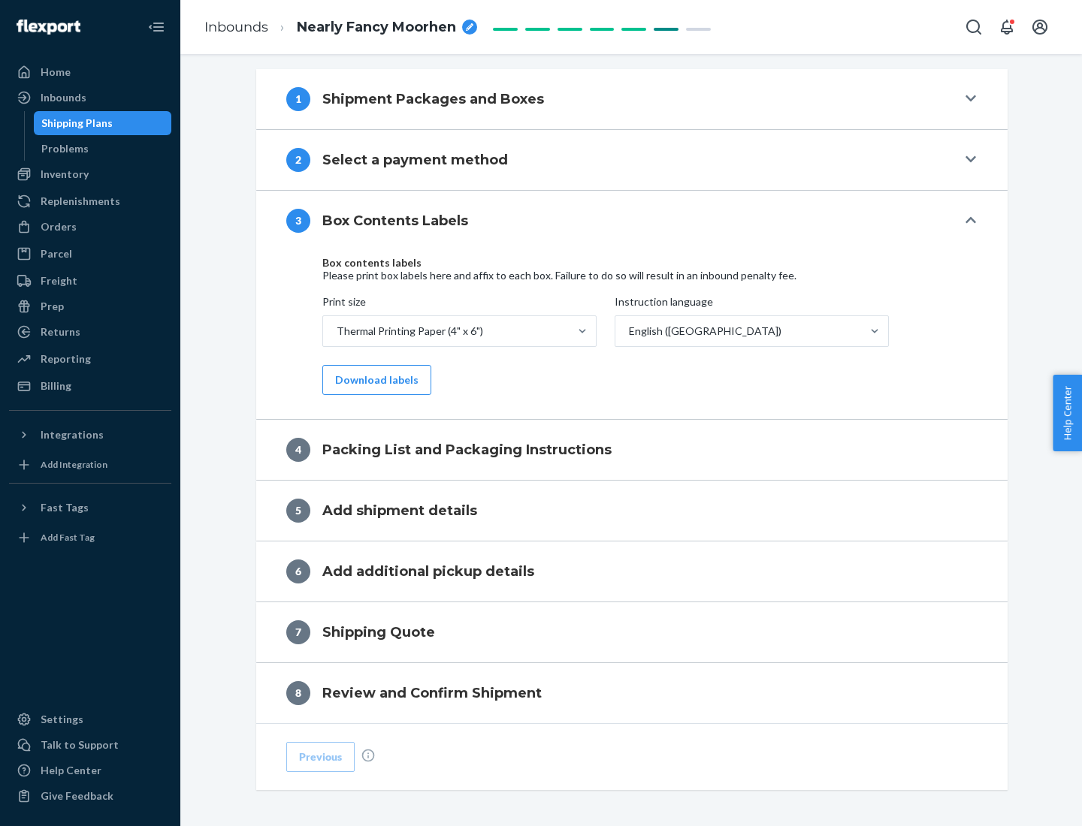
scroll to position [478, 0]
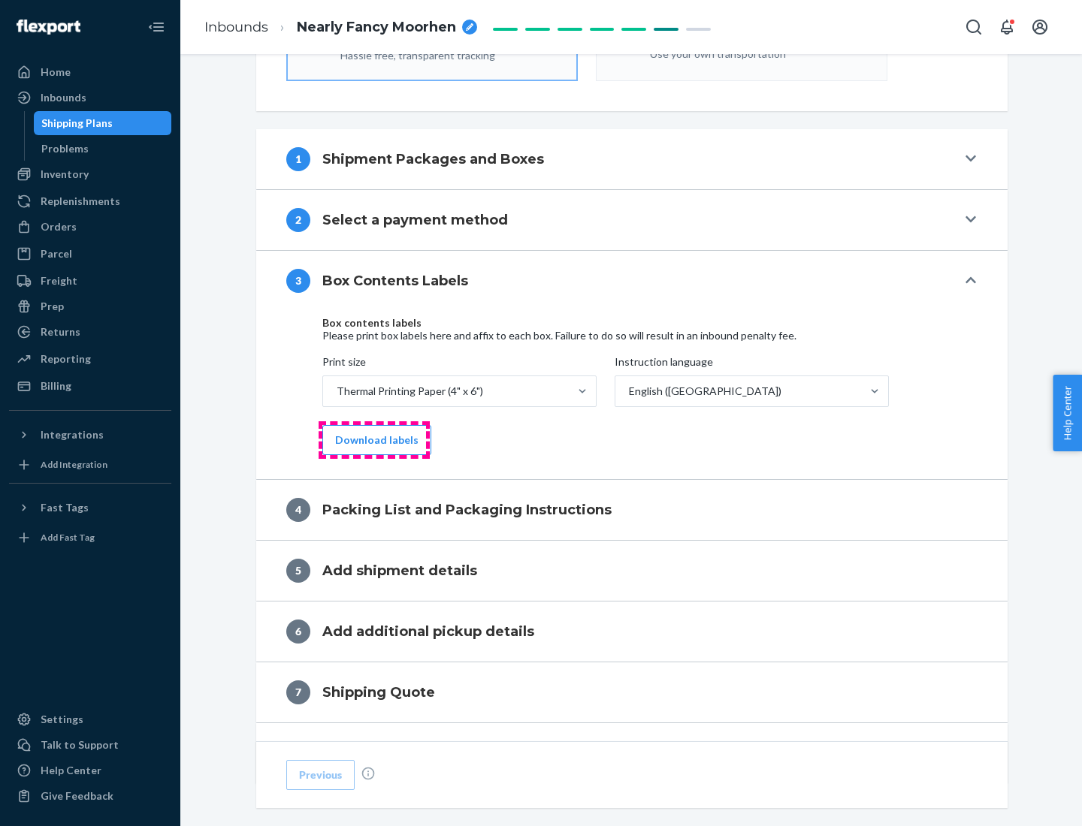
click at [373, 440] on button "Download labels" at bounding box center [376, 440] width 109 height 30
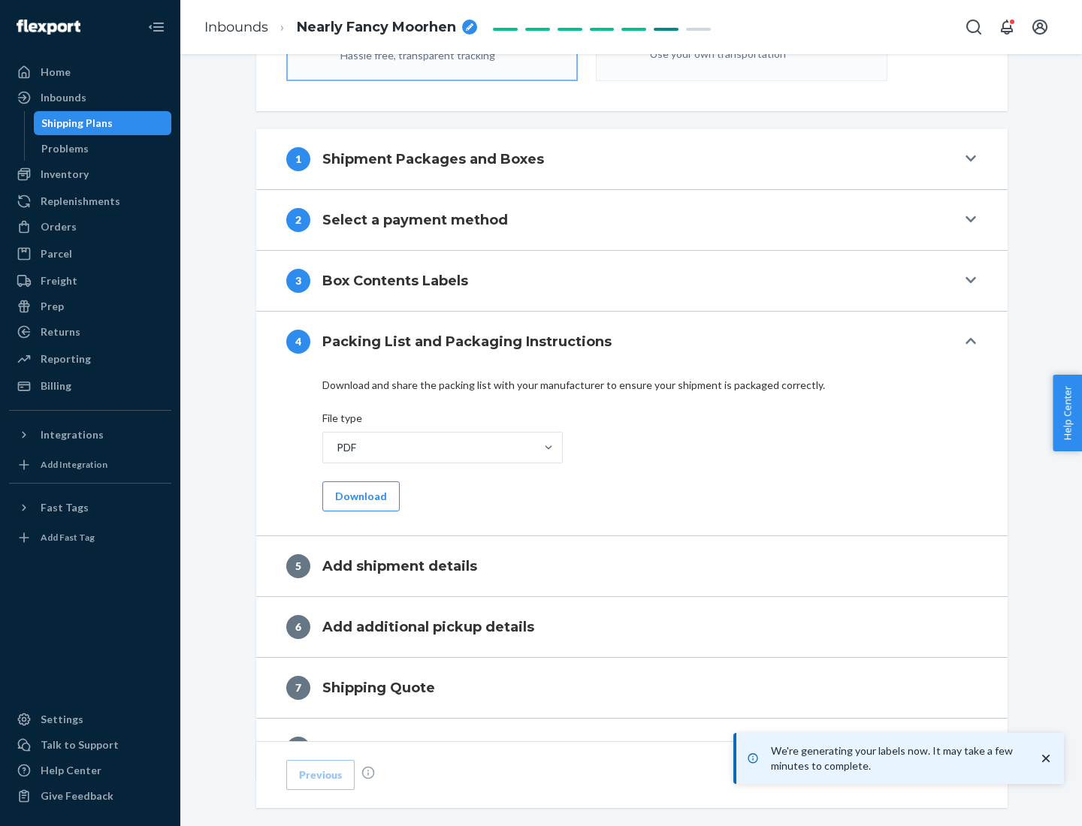
scroll to position [535, 0]
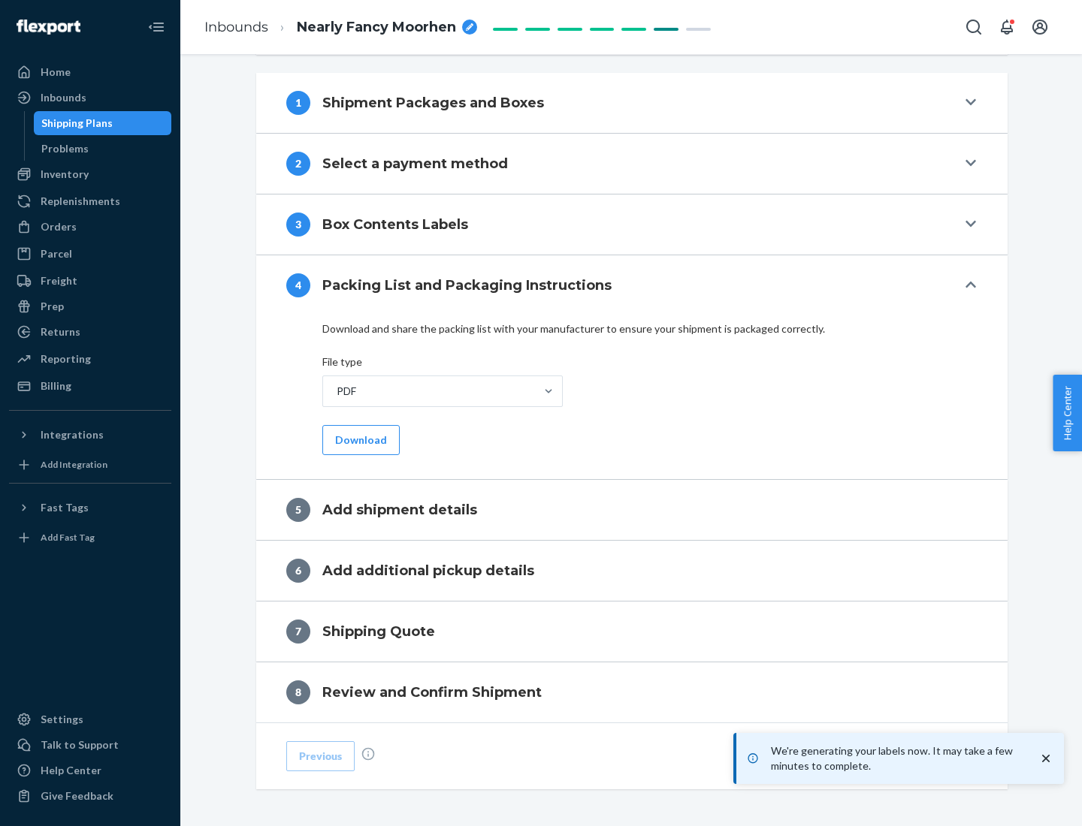
click at [359, 439] on button "Download" at bounding box center [360, 440] width 77 height 30
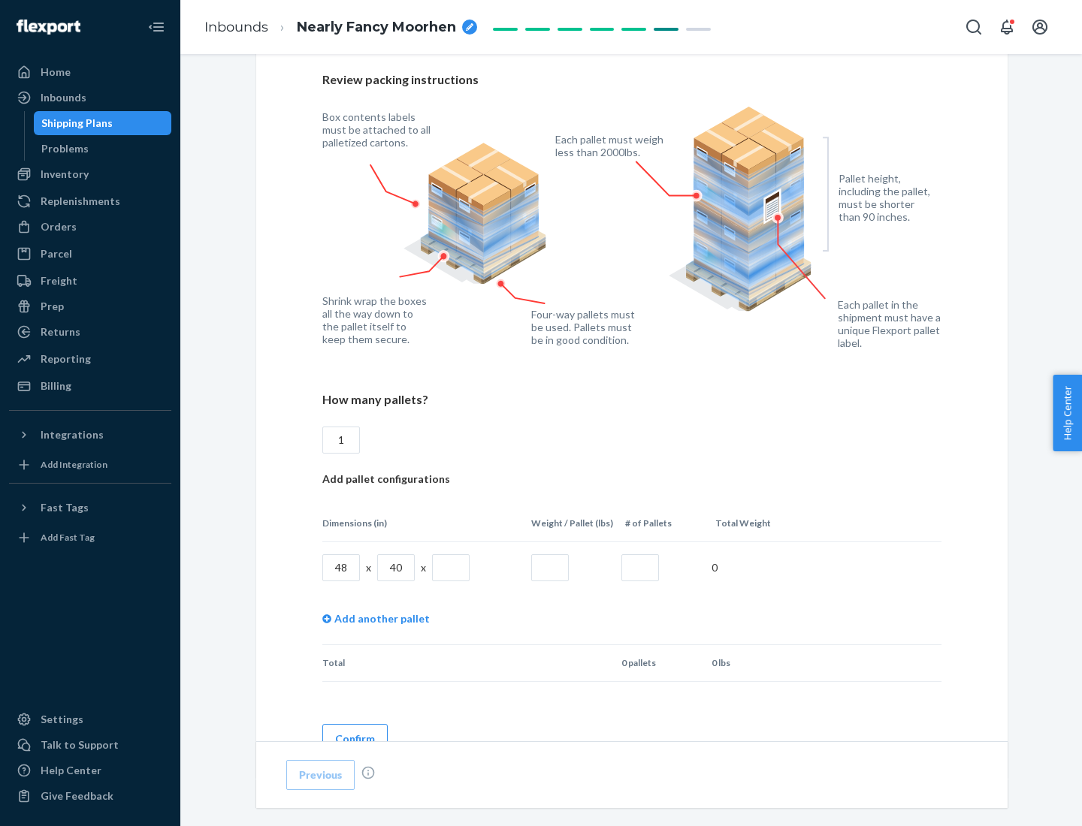
scroll to position [1091, 0]
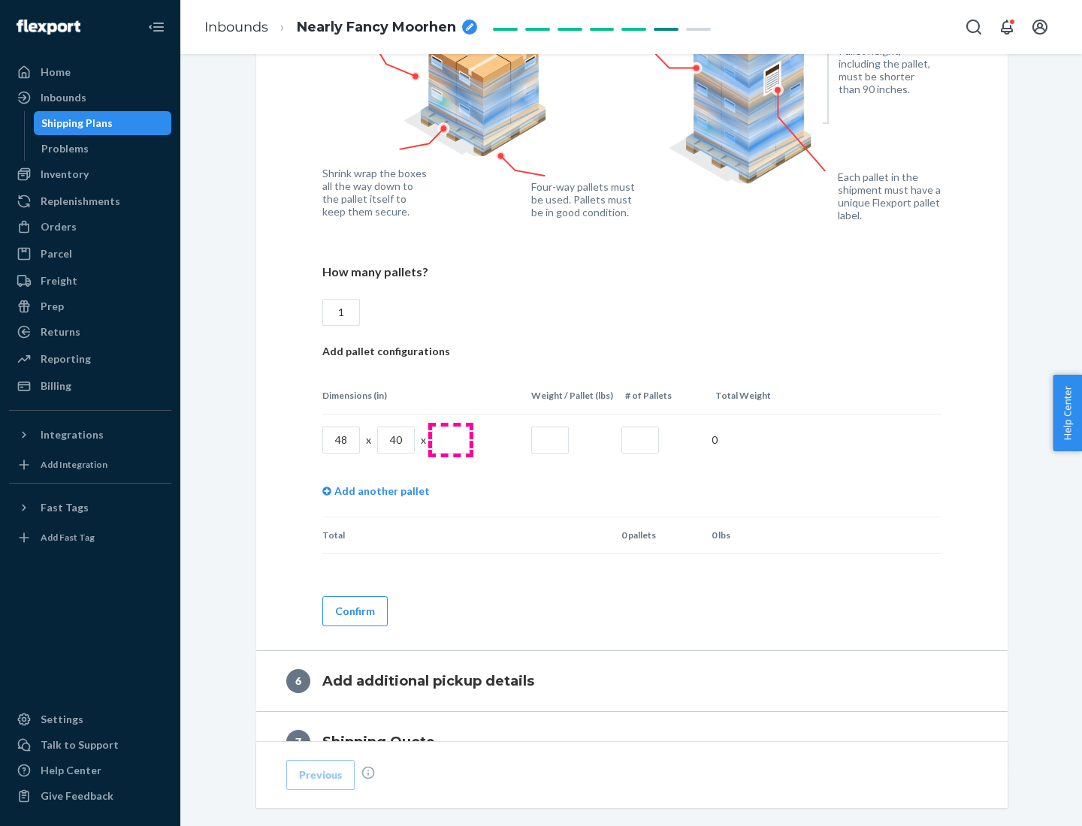
type input "1"
type input "40"
type input "200"
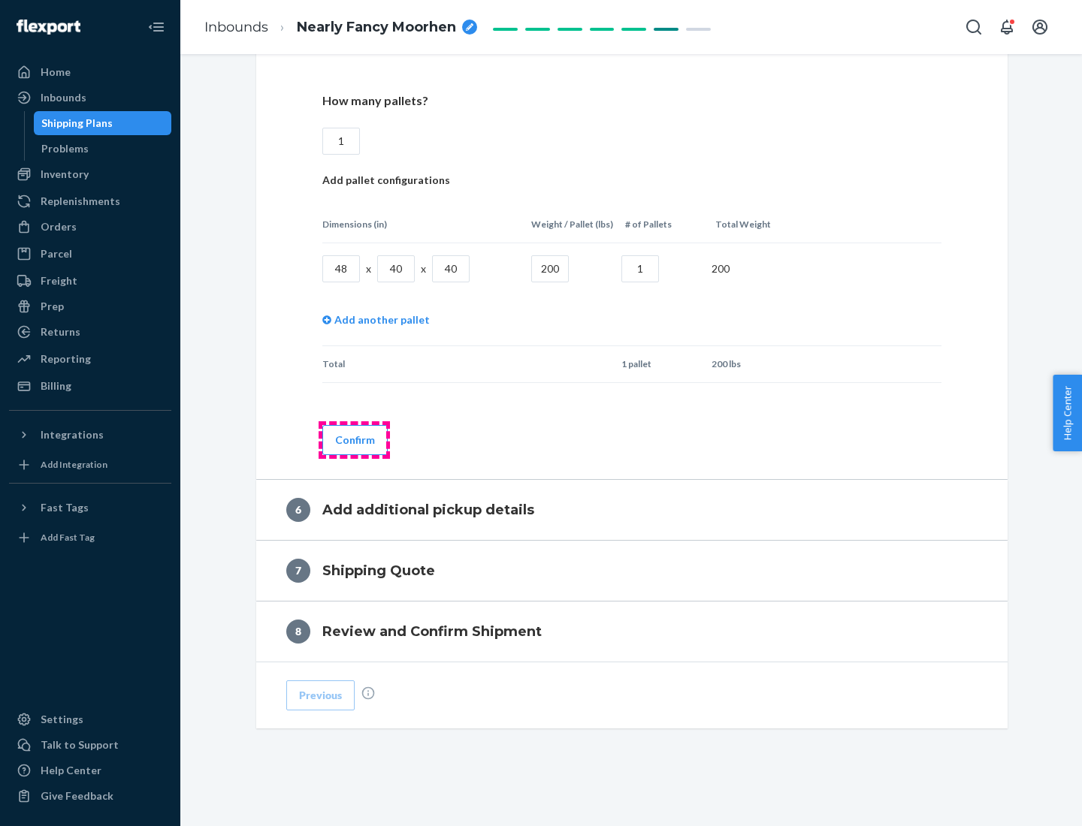
type input "1"
click at [354, 439] on button "Confirm" at bounding box center [354, 440] width 65 height 30
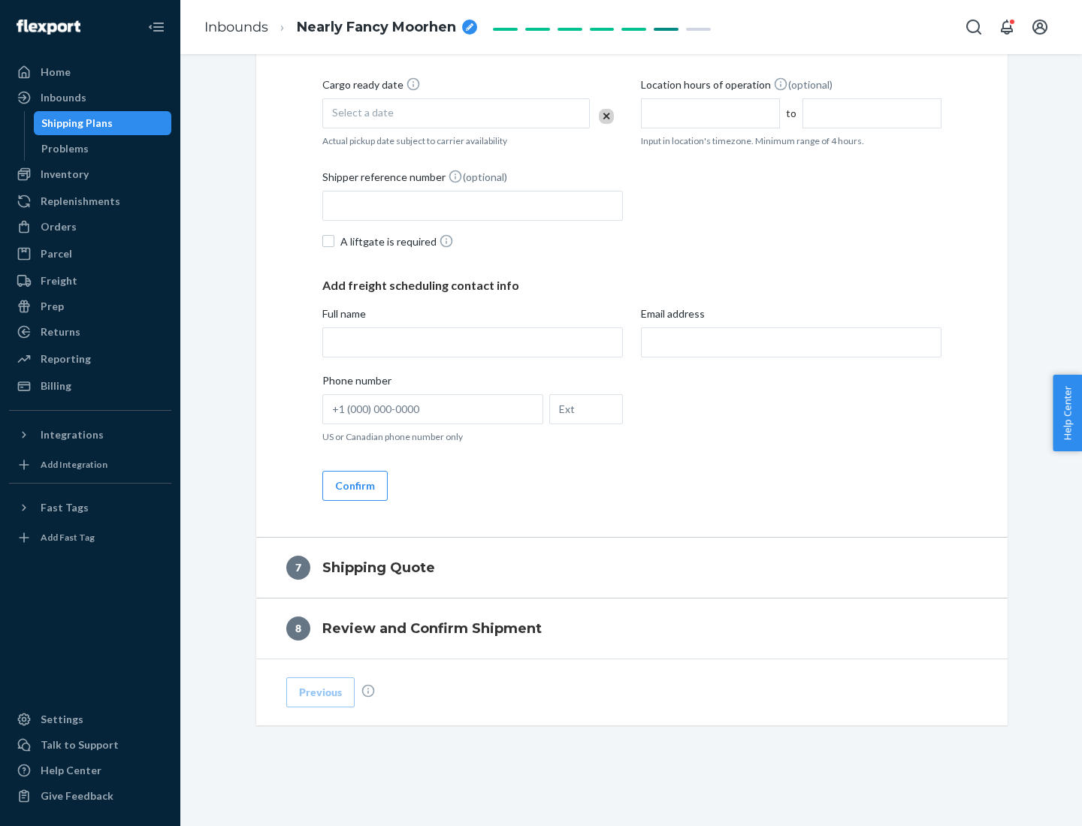
scroll to position [575, 0]
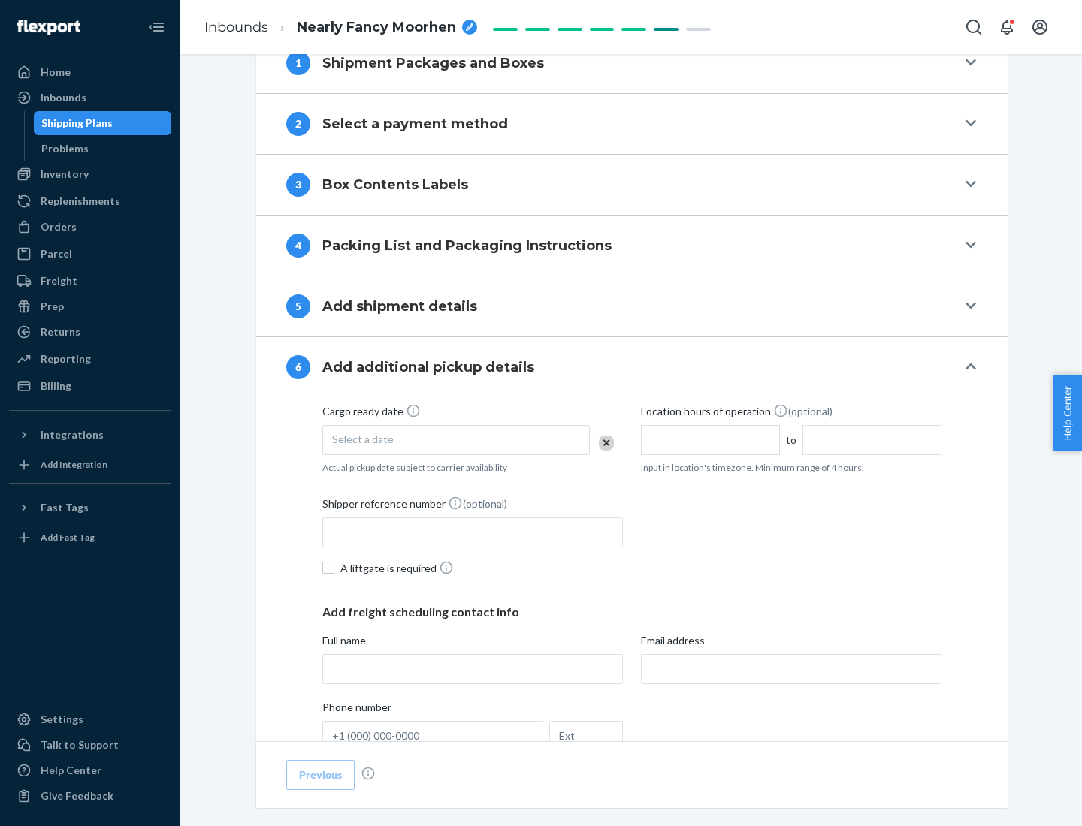
click at [456, 439] on div "Select a date" at bounding box center [455, 440] width 267 height 30
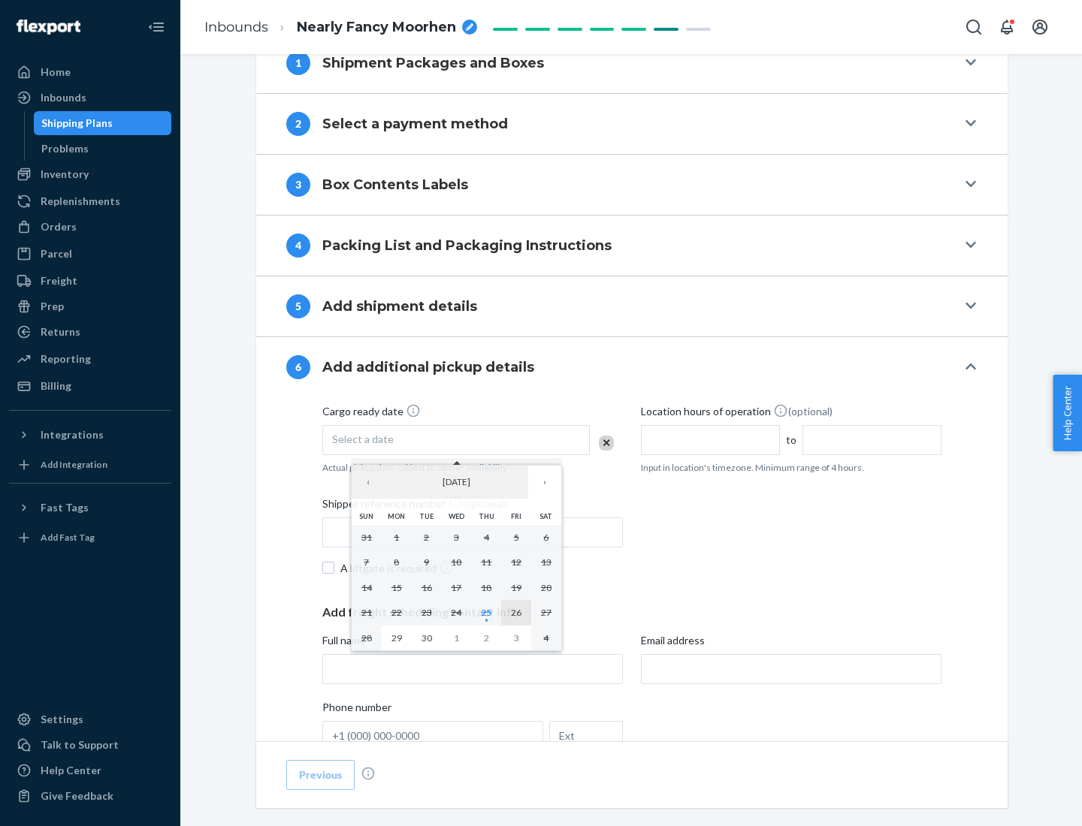
click at [516, 612] on abbr "26" at bounding box center [516, 612] width 11 height 11
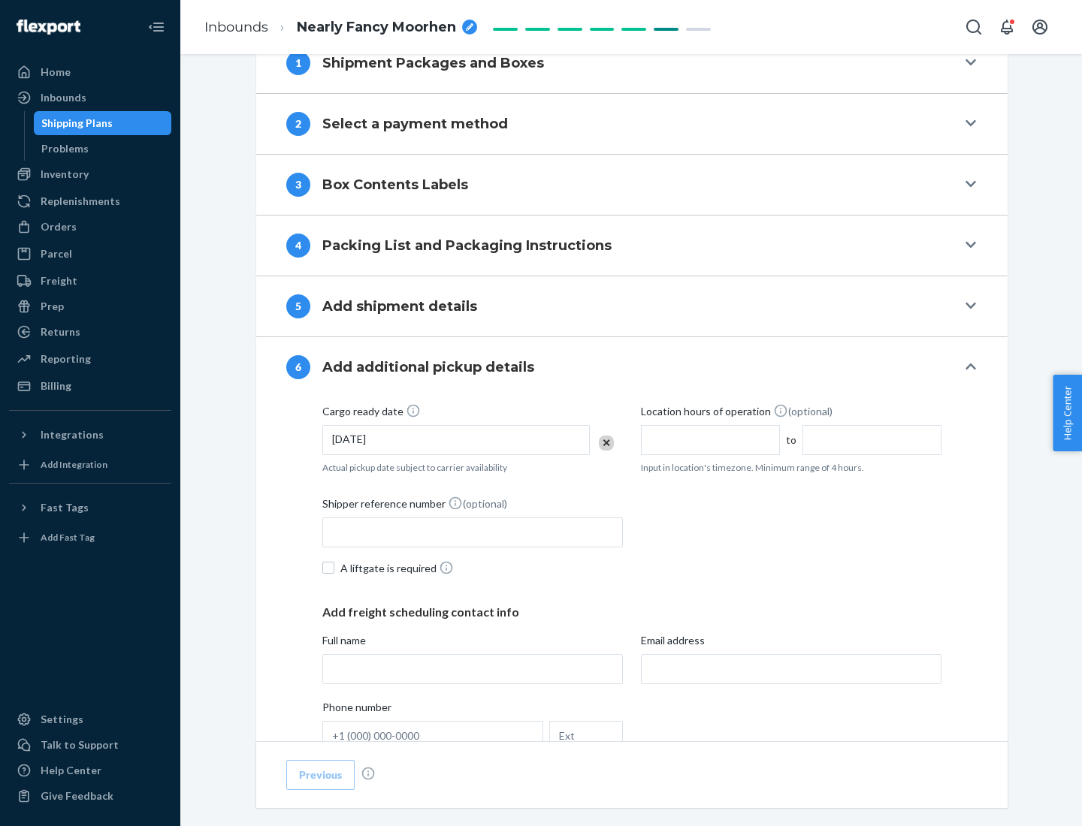
scroll to position [804, 0]
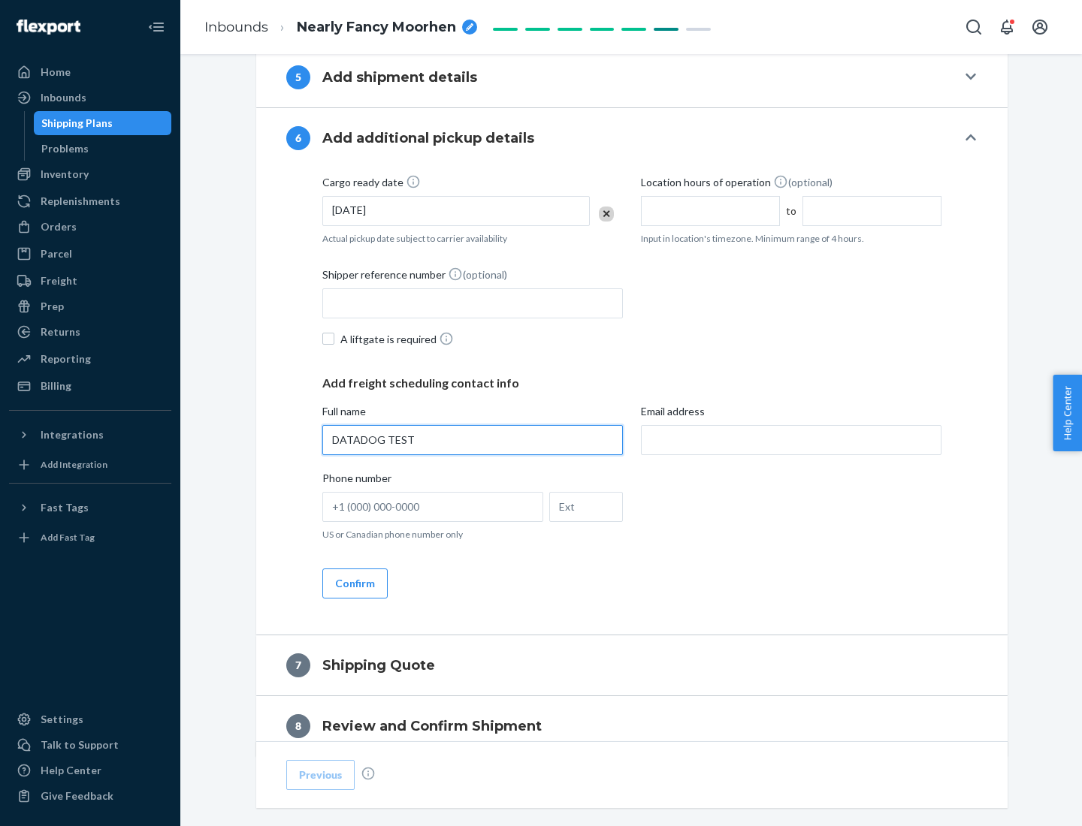
type input "DATADOG TEST"
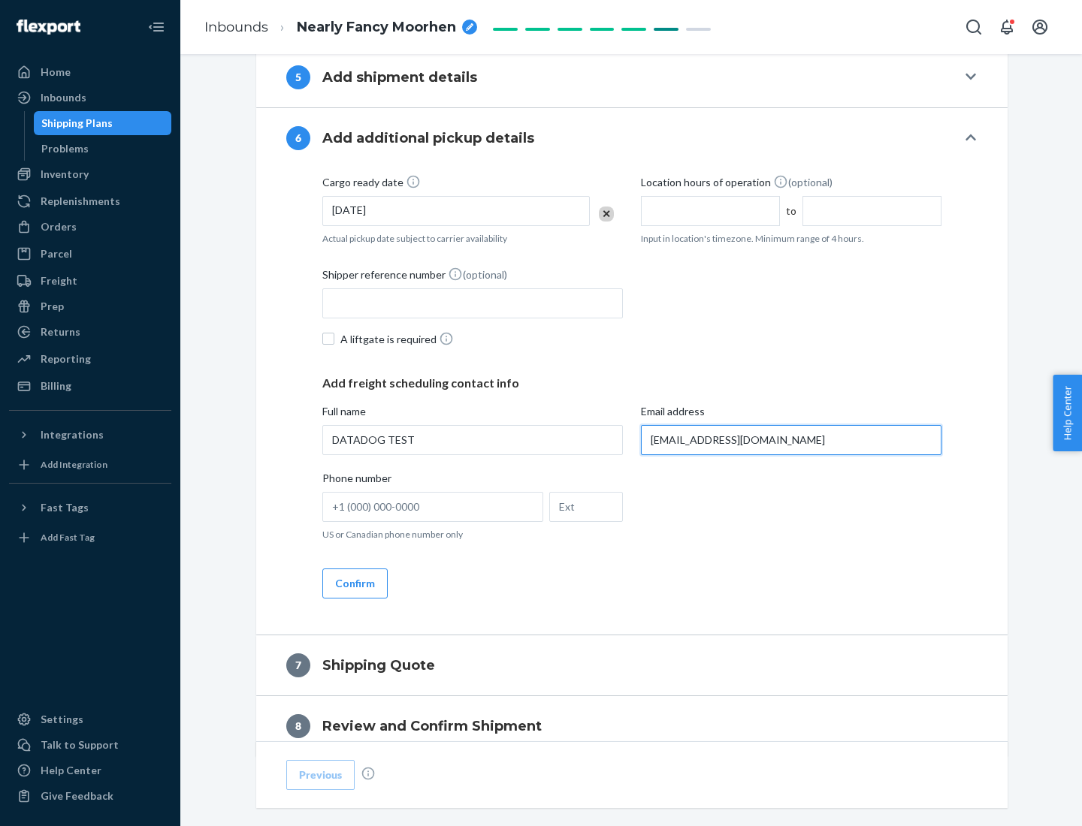
scroll to position [871, 0]
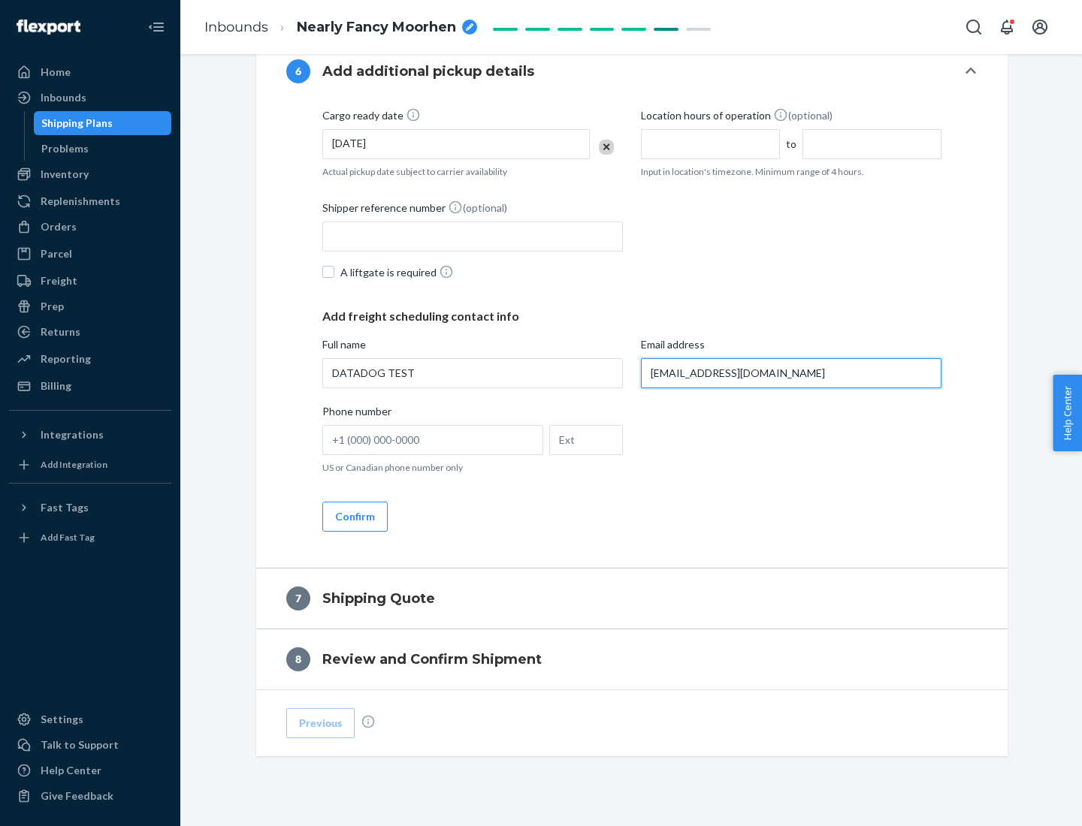
type input "[EMAIL_ADDRESS][DOMAIN_NAME]"
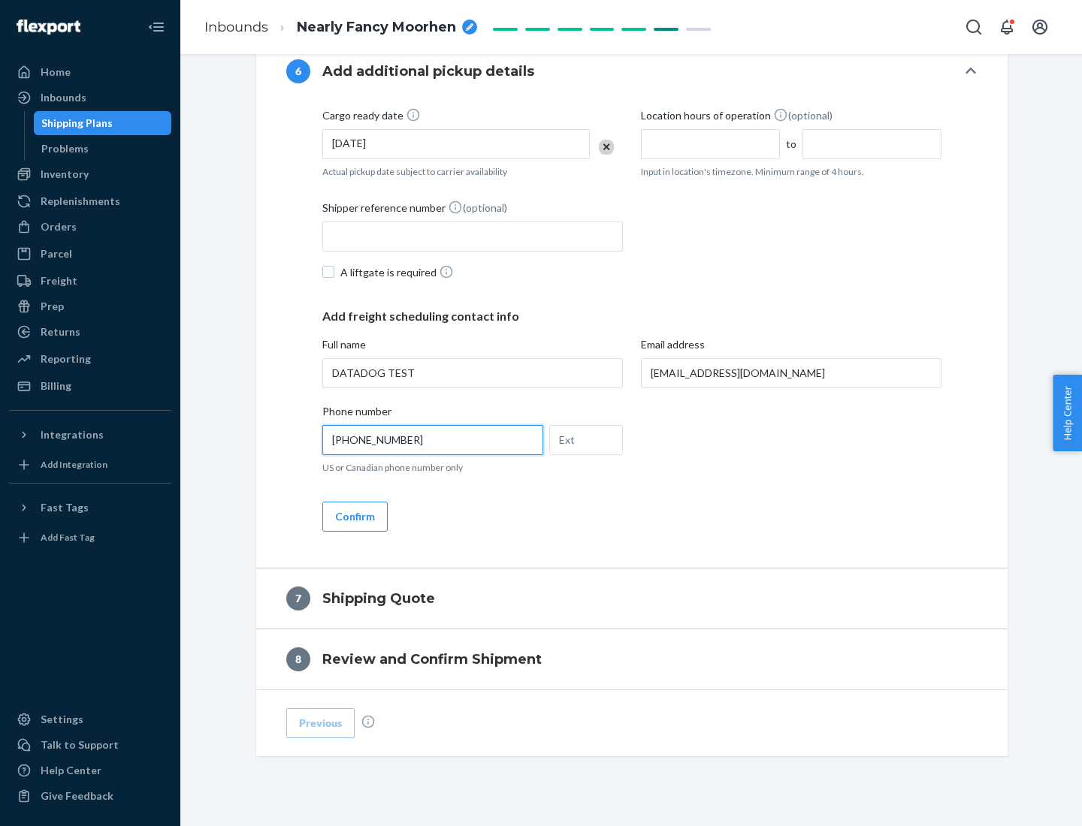
scroll to position [901, 0]
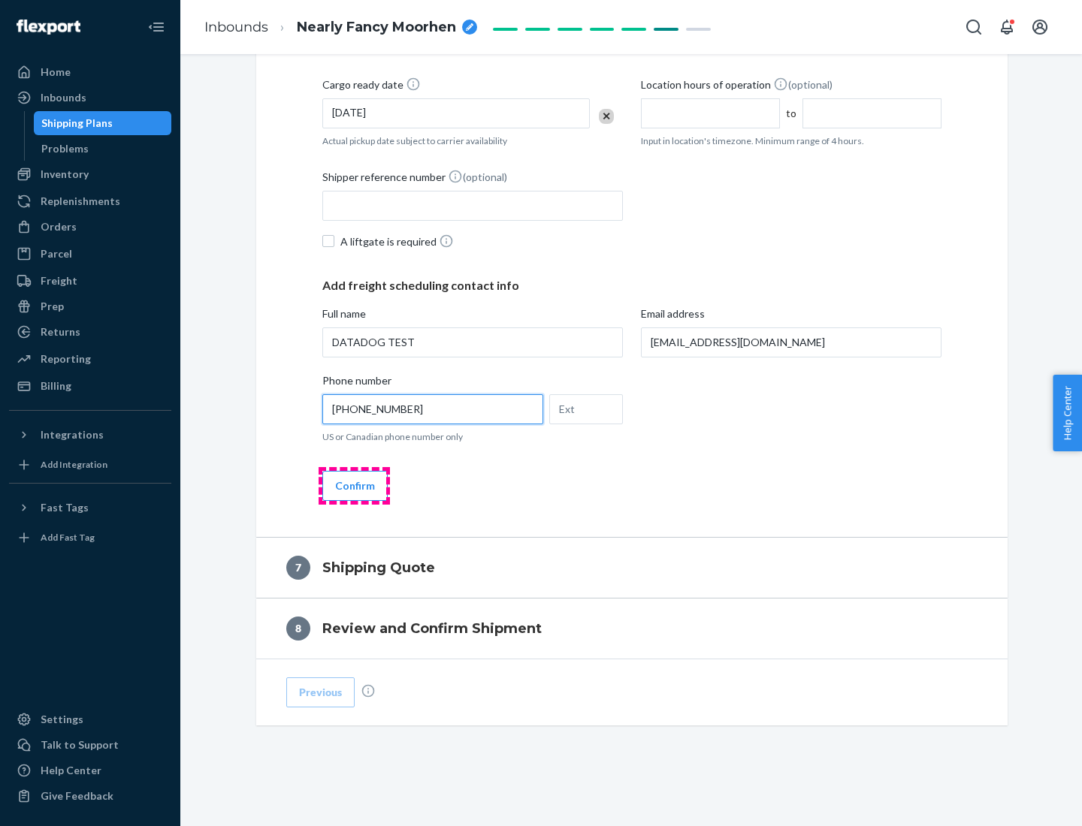
type input "[PHONE_NUMBER]"
click at [354, 485] on button "Confirm" at bounding box center [354, 486] width 65 height 30
